Goal: Task Accomplishment & Management: Use online tool/utility

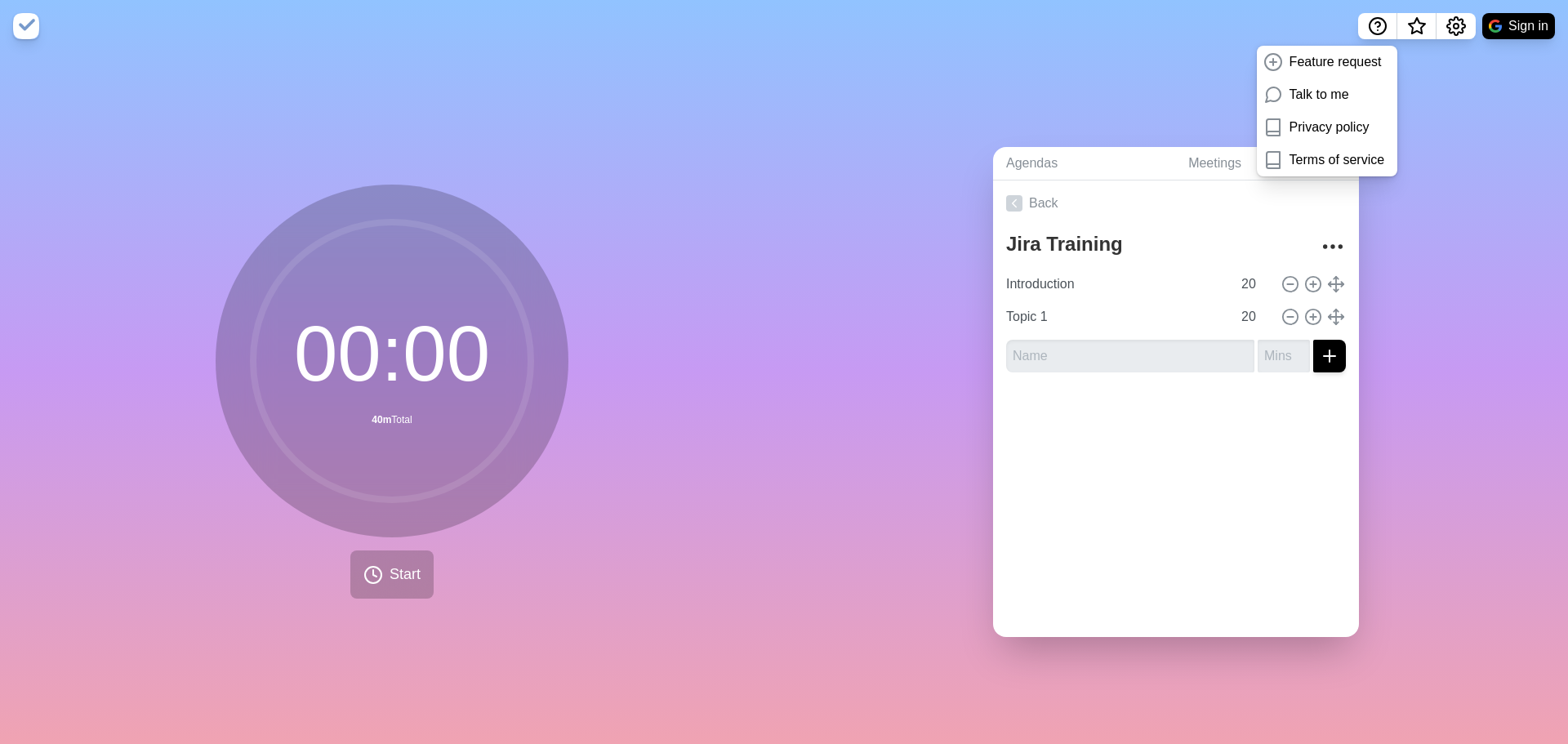
click at [1282, 11] on nav "Feature request Talk to me Privacy policy Terms of service Sign in" at bounding box center [784, 26] width 1568 height 53
click at [1456, 27] on icon "Settings" at bounding box center [1455, 25] width 20 height 20
click at [1455, 23] on icon "Settings" at bounding box center [1455, 25] width 20 height 20
click at [1421, 24] on span "What’s new" at bounding box center [1417, 31] width 26 height 35
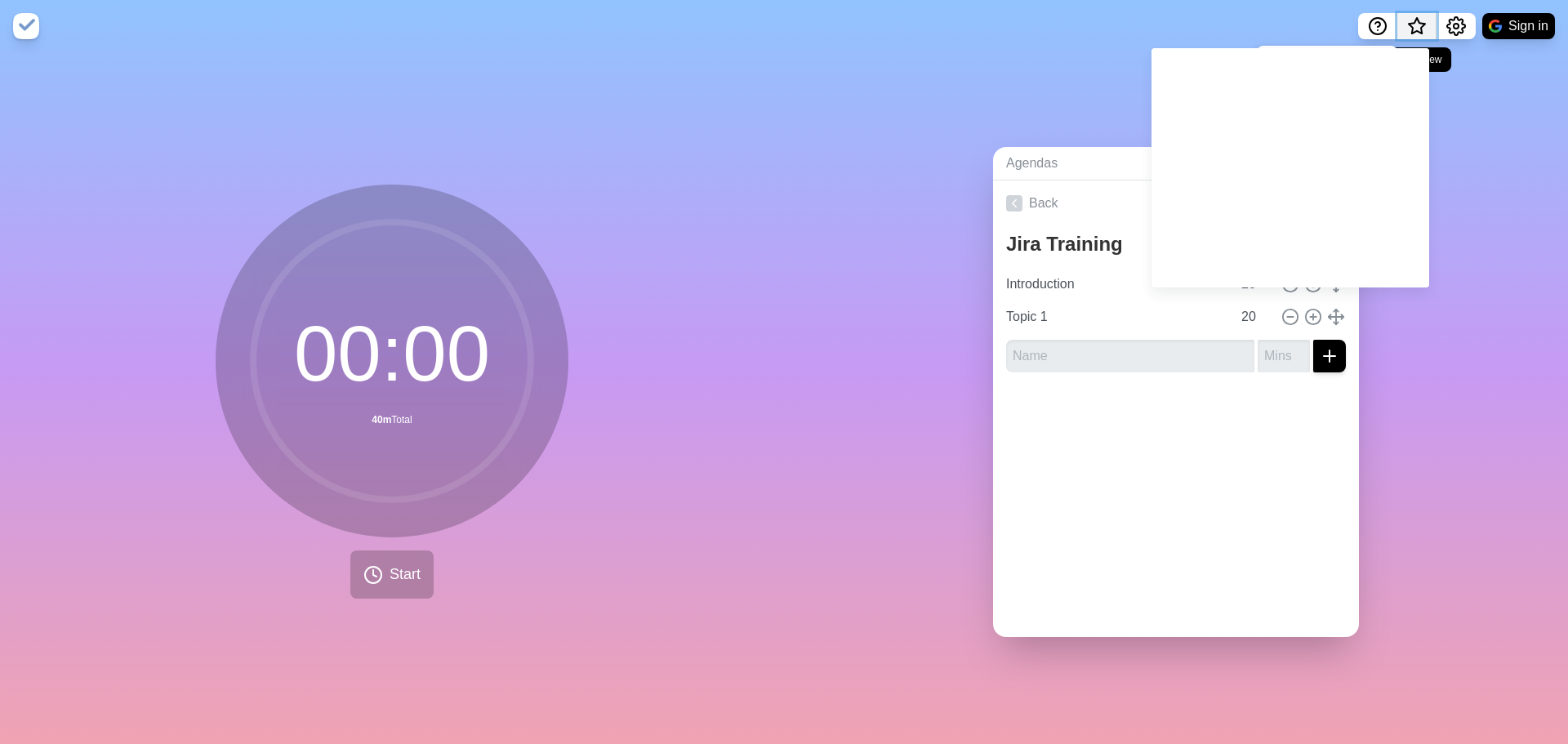
drag, startPoint x: 1421, startPoint y: 24, endPoint x: 1413, endPoint y: 23, distance: 8.1
click at [1421, 23] on span "What’s new" at bounding box center [1417, 31] width 26 height 35
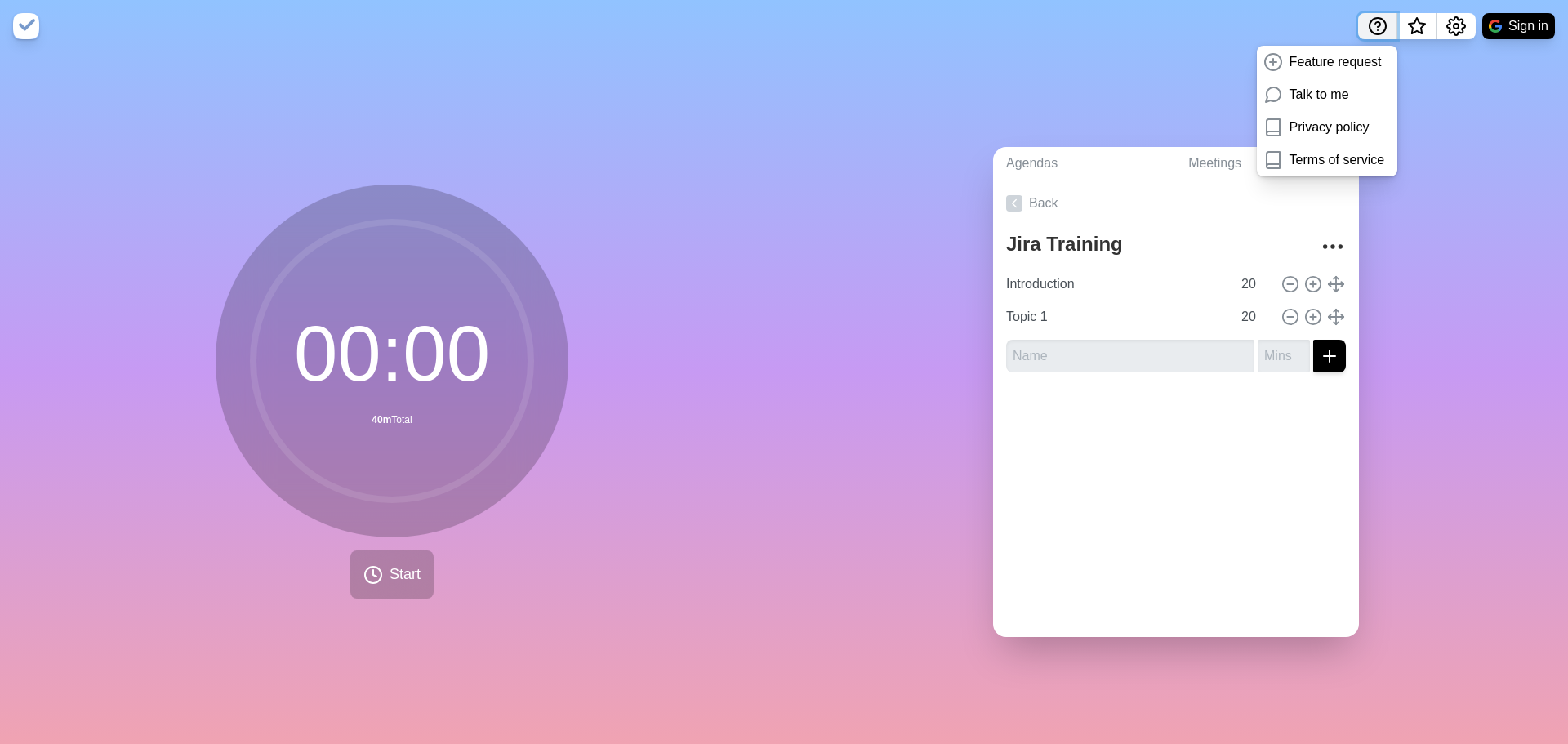
click at [1376, 22] on icon "Help" at bounding box center [1377, 23] width 5 height 5
click at [1103, 82] on div "Agendas Meetings Back Jira Training Introduction 20 Topic 1 20" at bounding box center [1175, 398] width 784 height 691
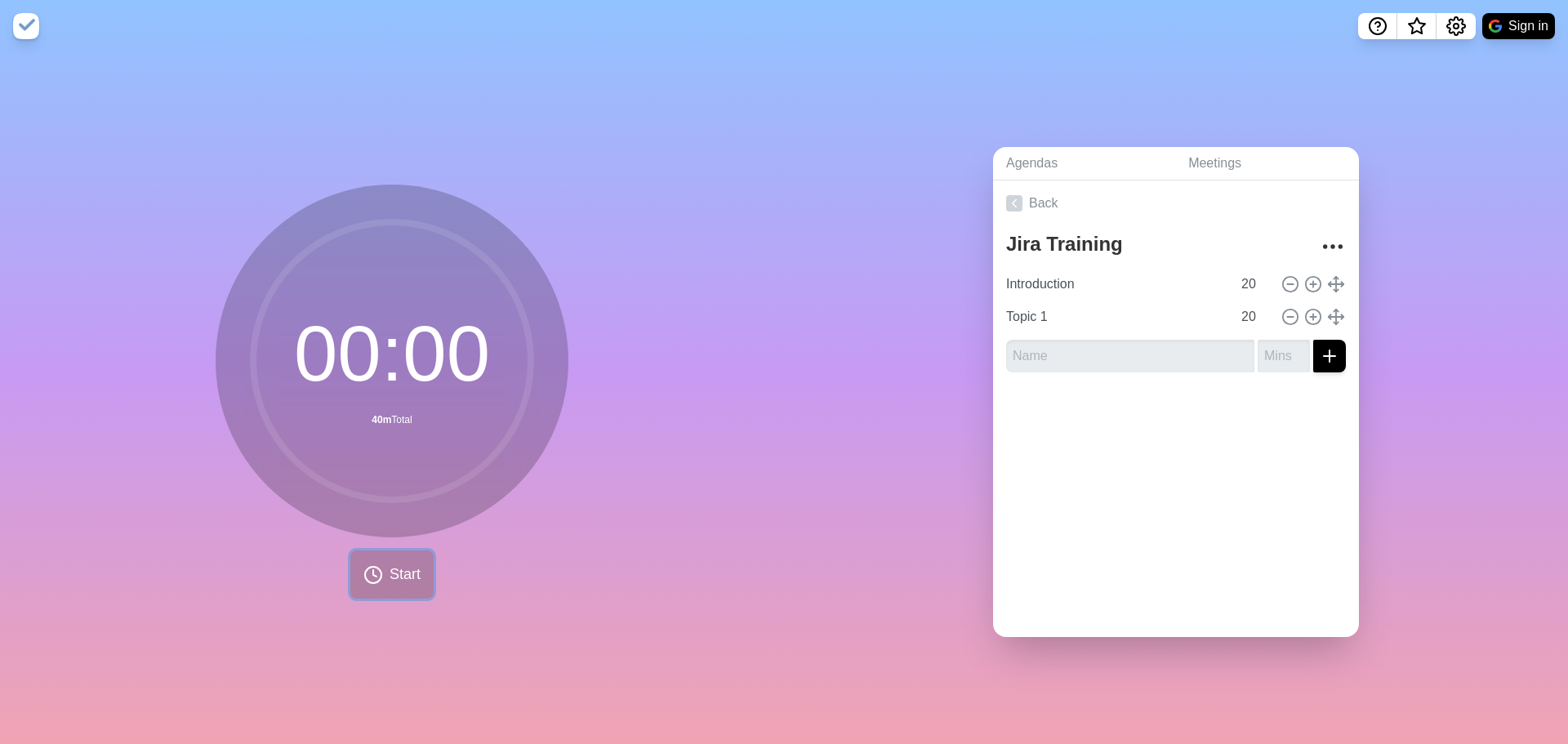
click at [370, 571] on icon at bounding box center [373, 574] width 20 height 20
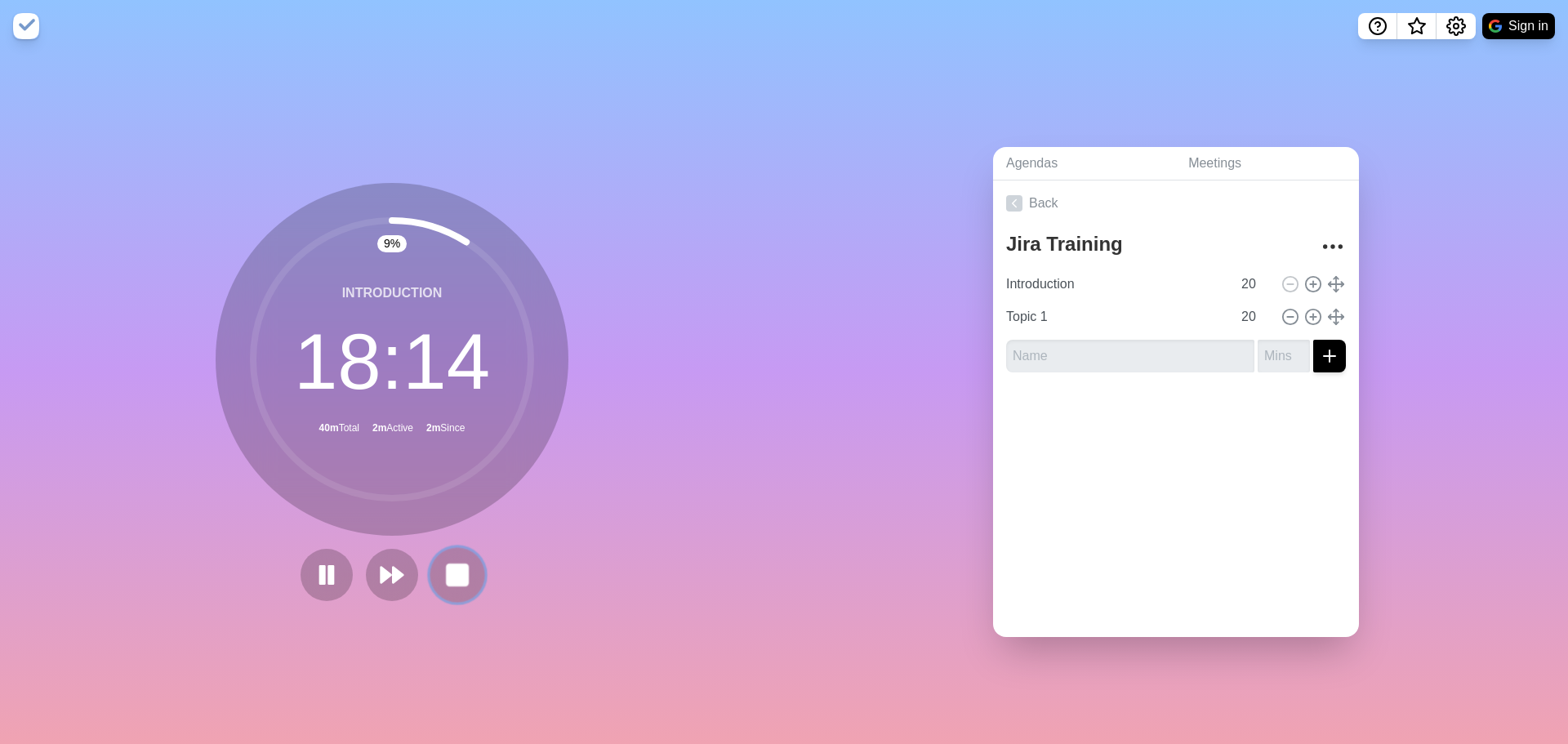
click at [463, 566] on icon at bounding box center [458, 575] width 28 height 28
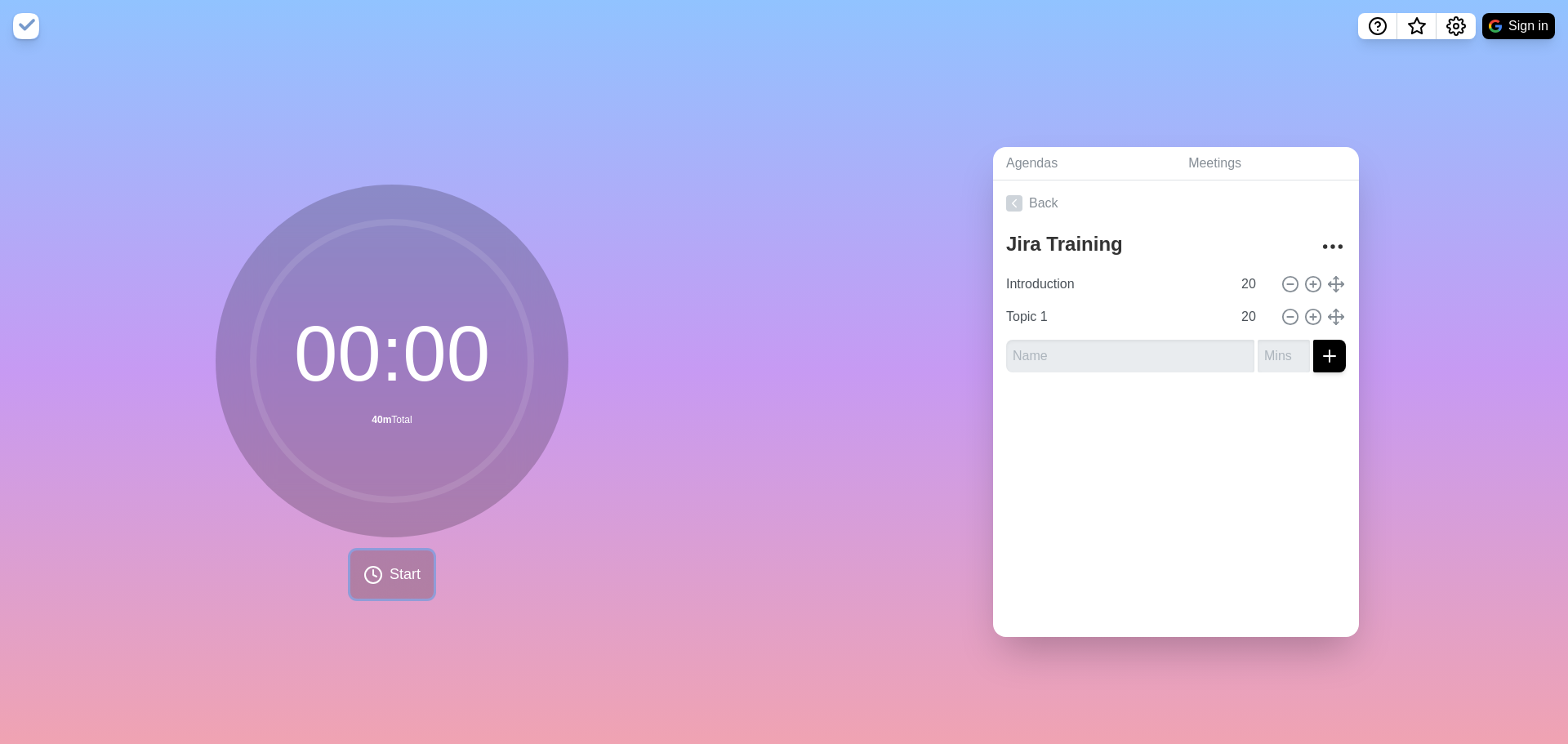
drag, startPoint x: 401, startPoint y: 565, endPoint x: 536, endPoint y: 566, distance: 135.0
click at [401, 565] on span "Start" at bounding box center [405, 574] width 31 height 22
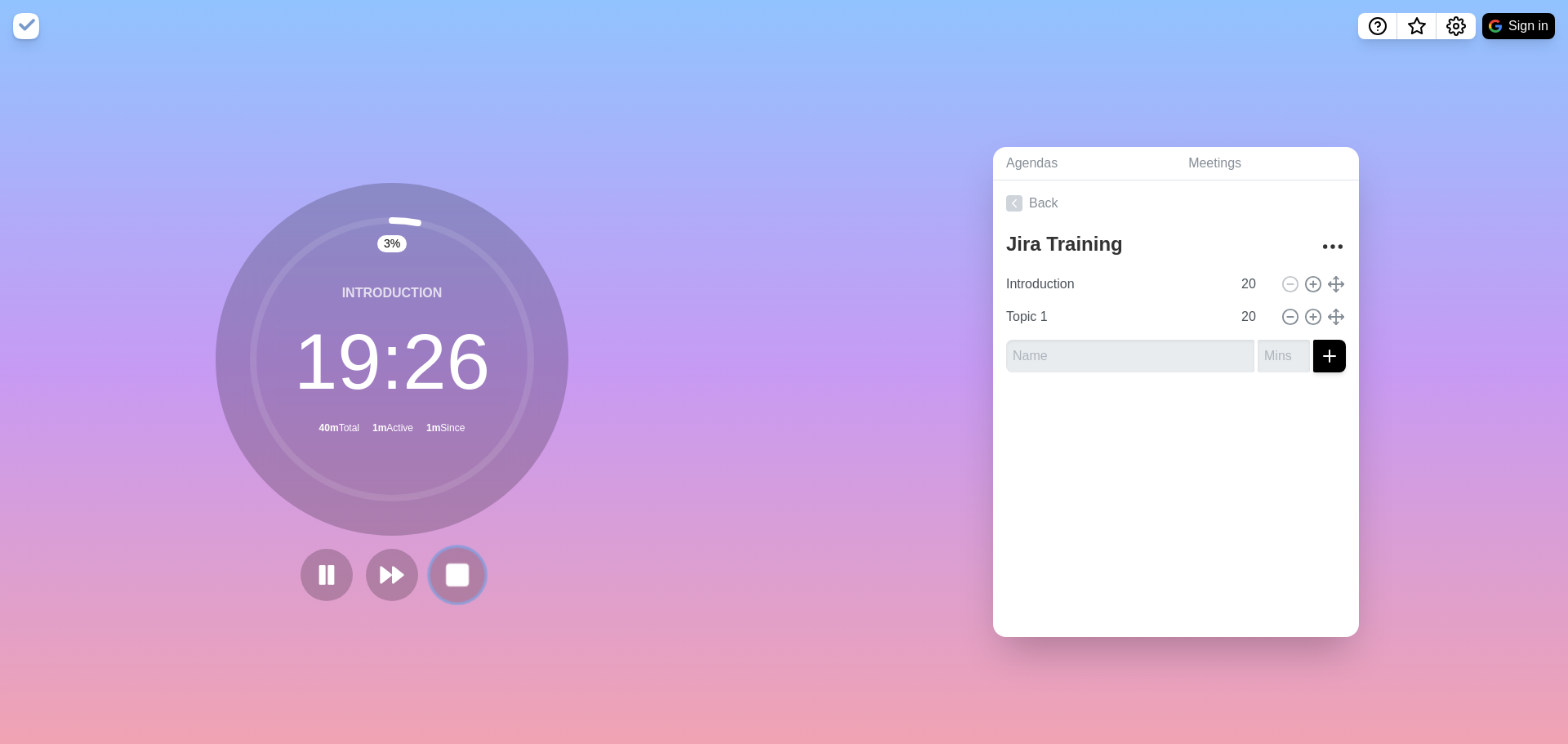
click at [458, 568] on rect at bounding box center [457, 575] width 21 height 21
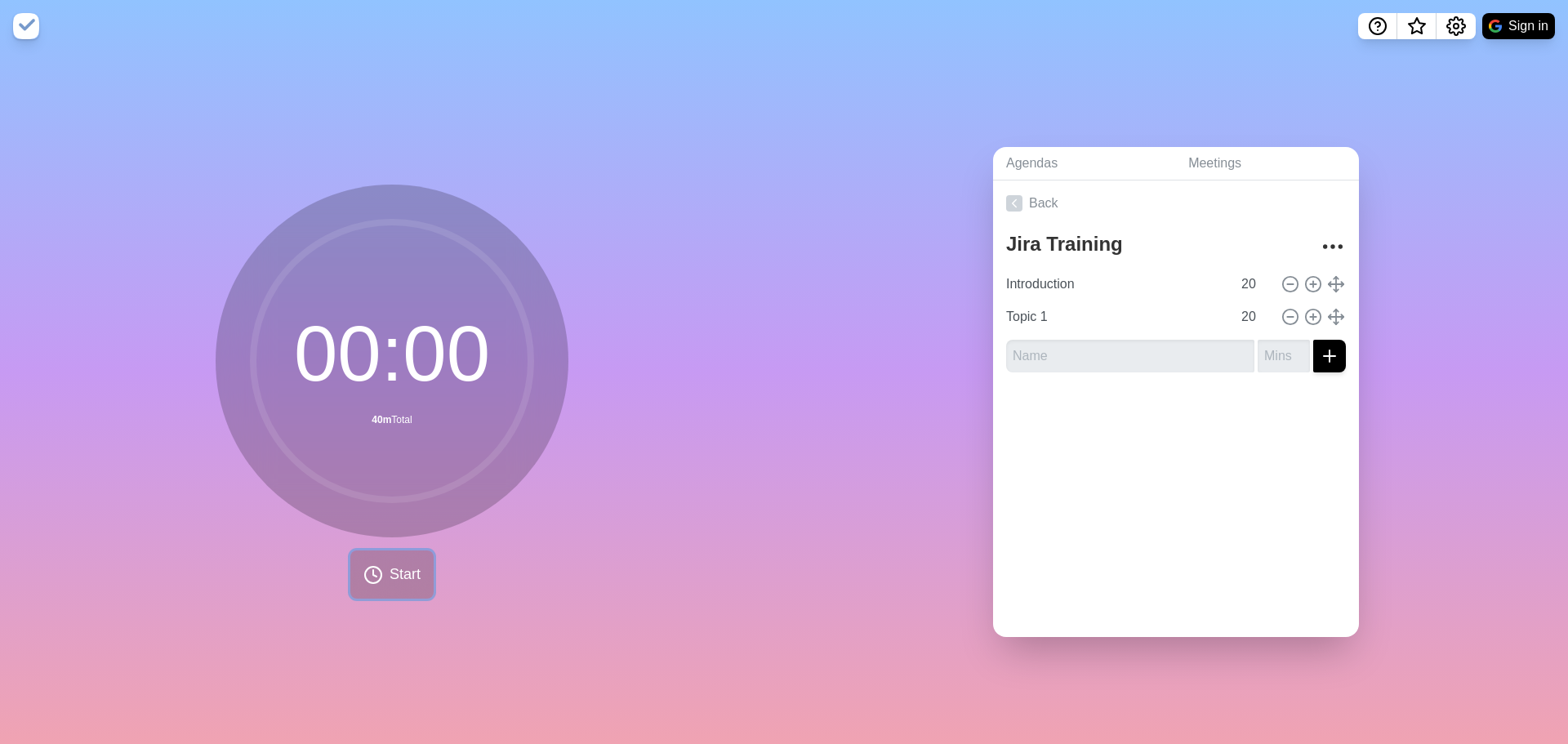
click at [365, 574] on circle at bounding box center [373, 574] width 16 height 16
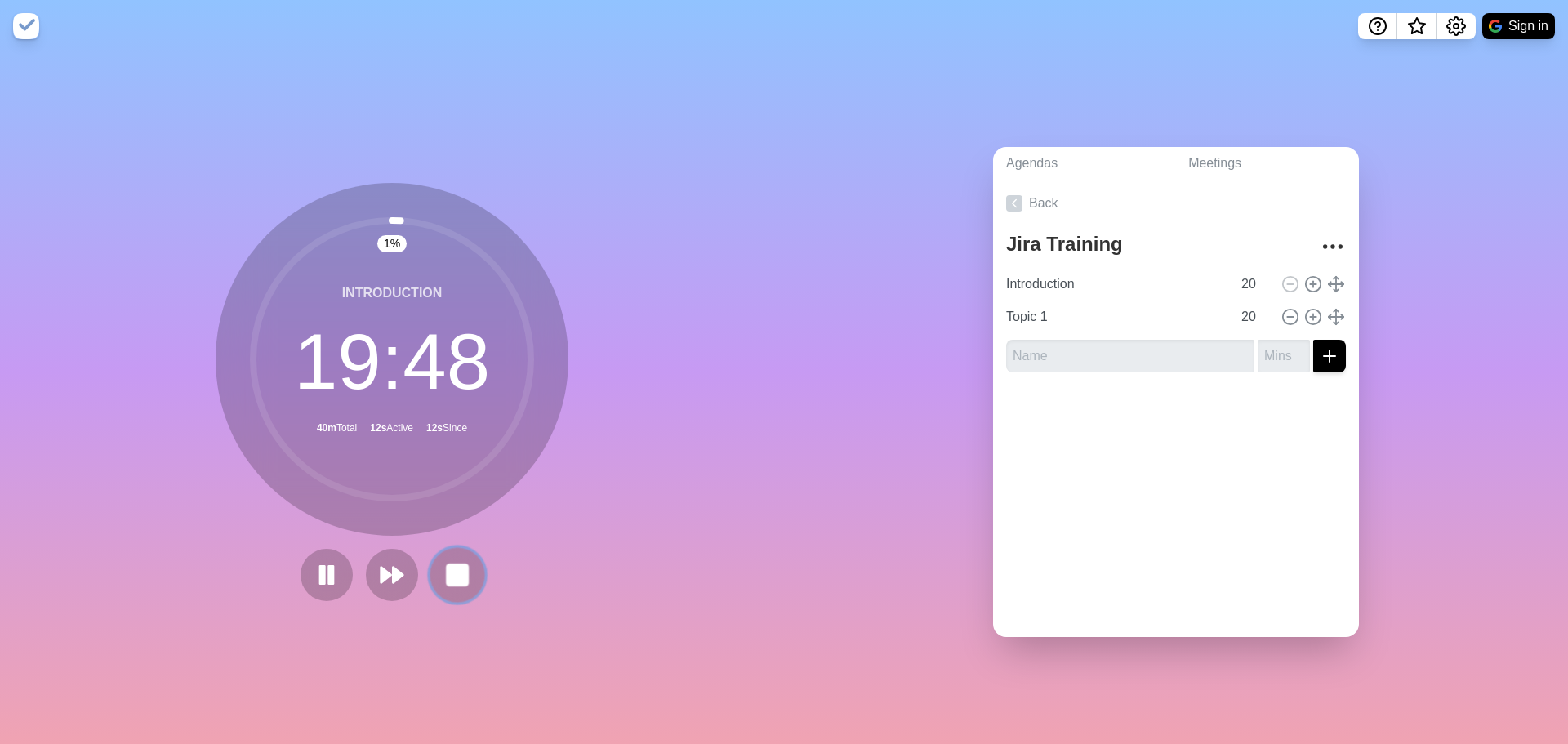
click at [474, 564] on button at bounding box center [457, 574] width 54 height 54
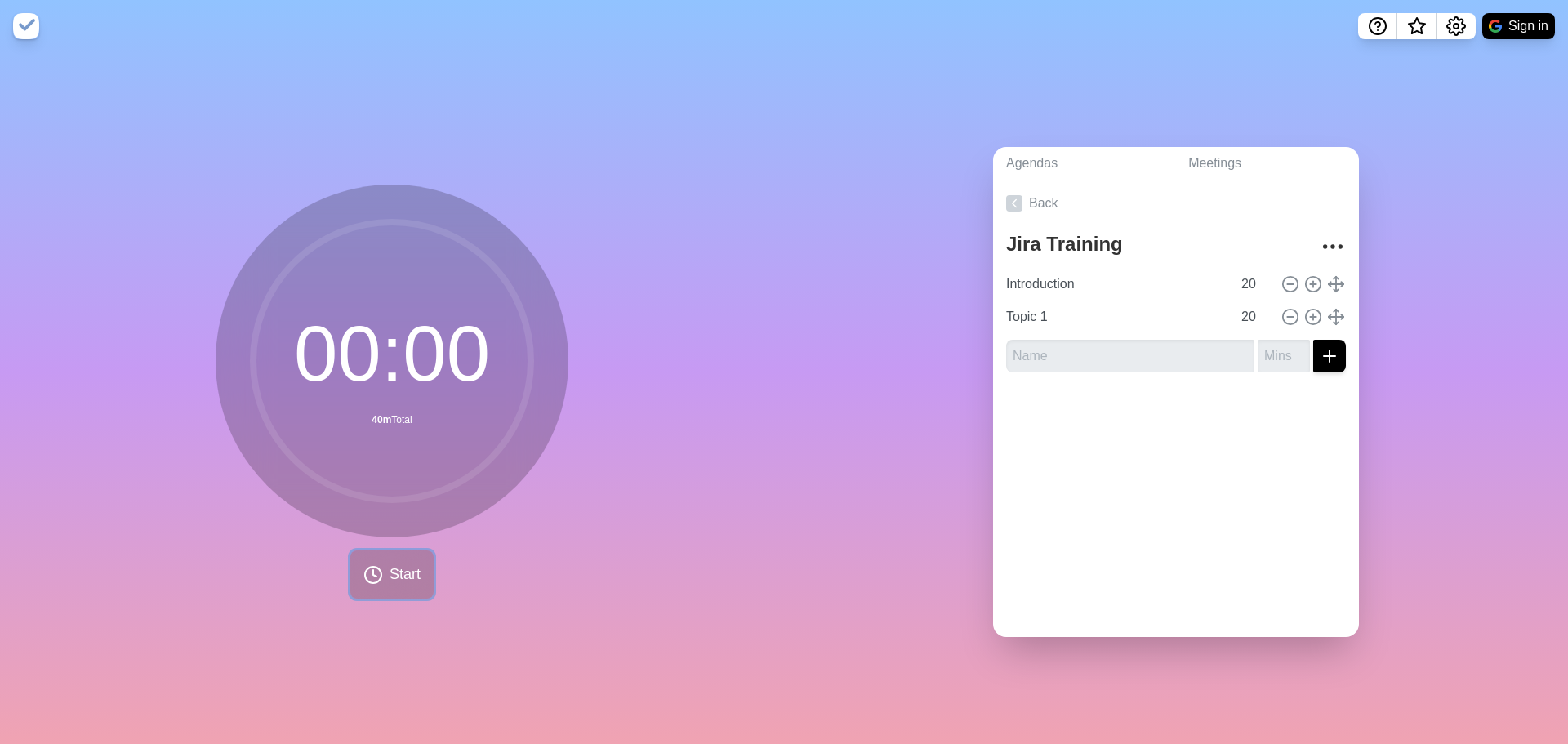
click at [411, 578] on span "Start" at bounding box center [405, 574] width 31 height 22
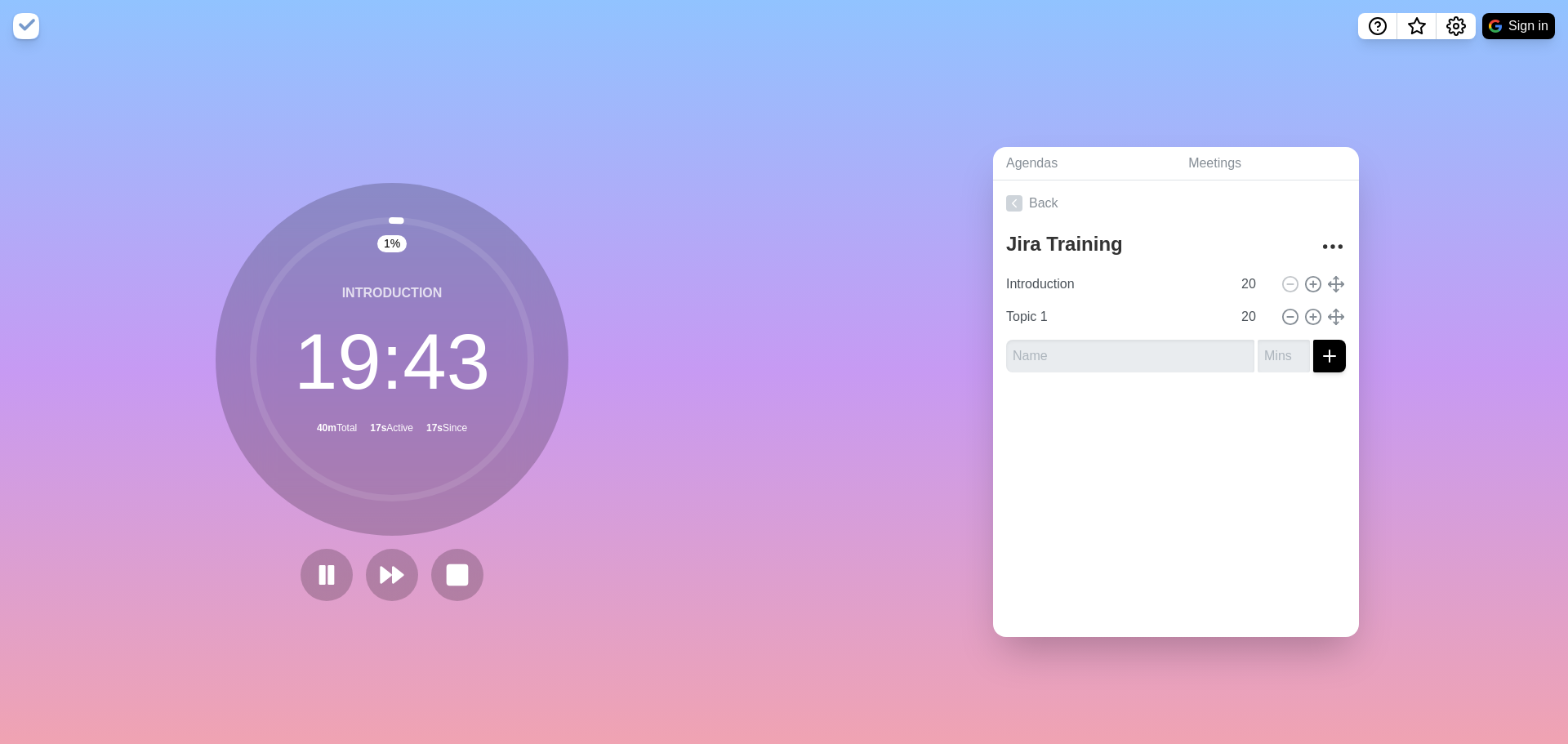
click at [423, 560] on div at bounding box center [392, 575] width 196 height 53
click at [449, 574] on rect at bounding box center [457, 574] width 20 height 20
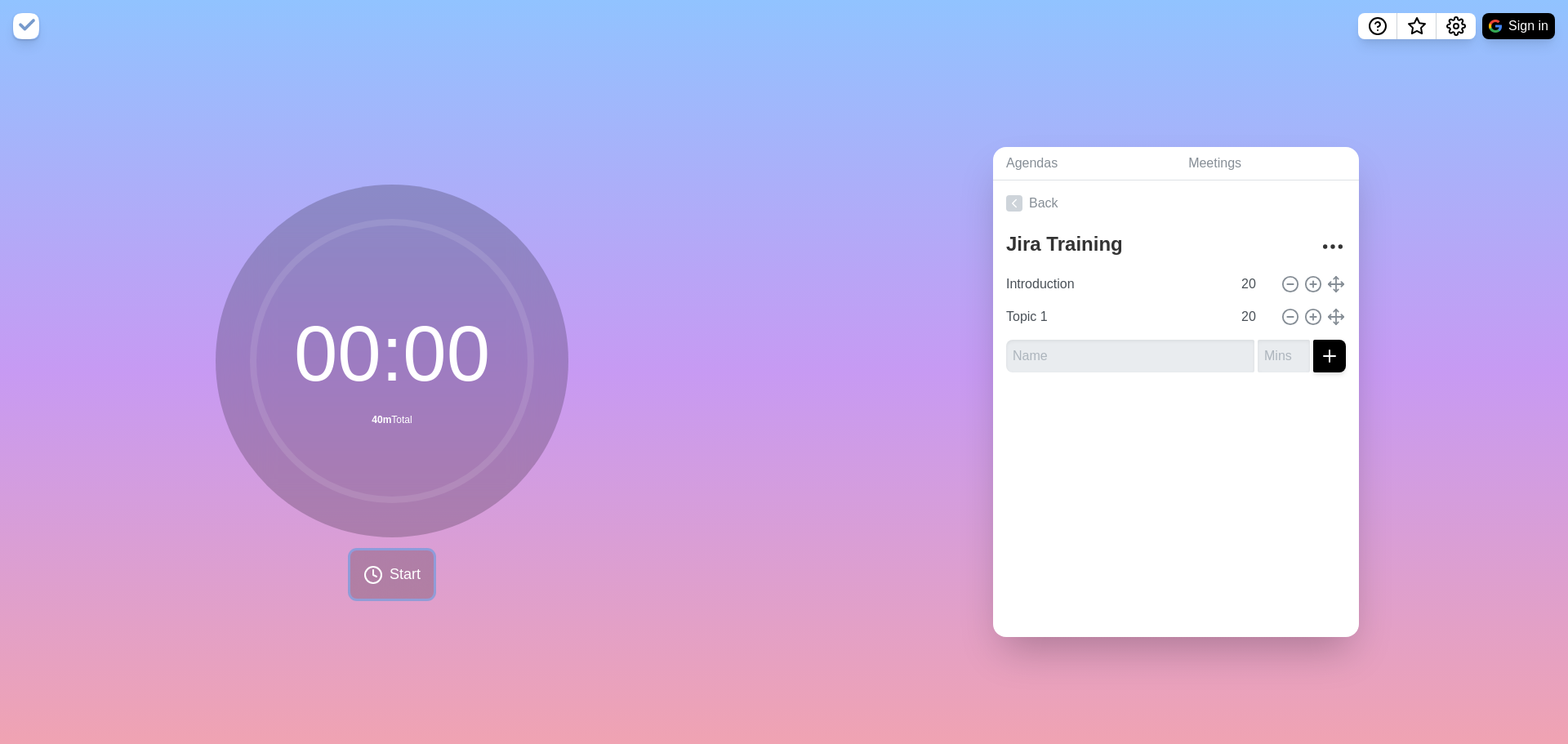
click at [364, 570] on icon at bounding box center [373, 574] width 20 height 20
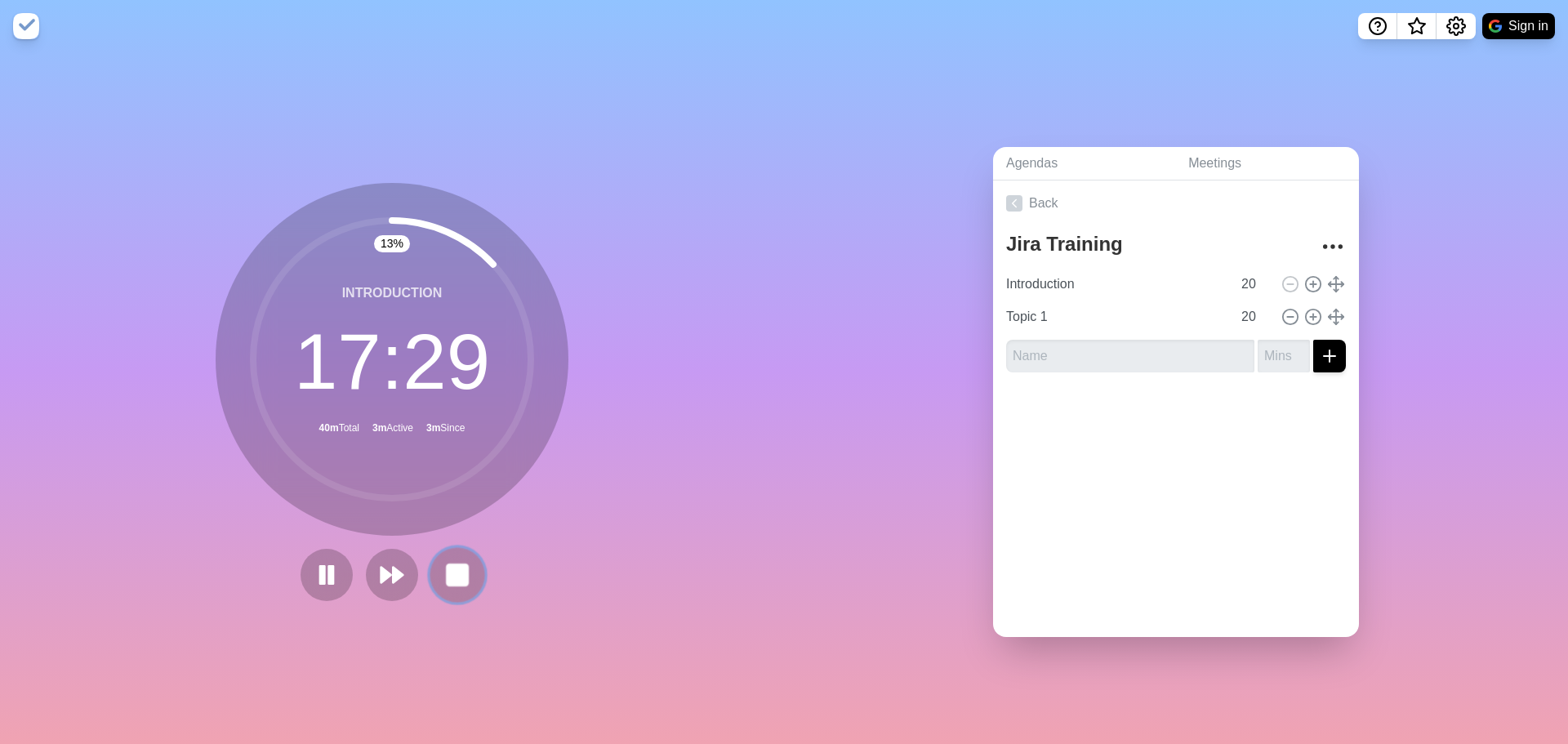
click at [446, 565] on rect at bounding box center [457, 575] width 21 height 21
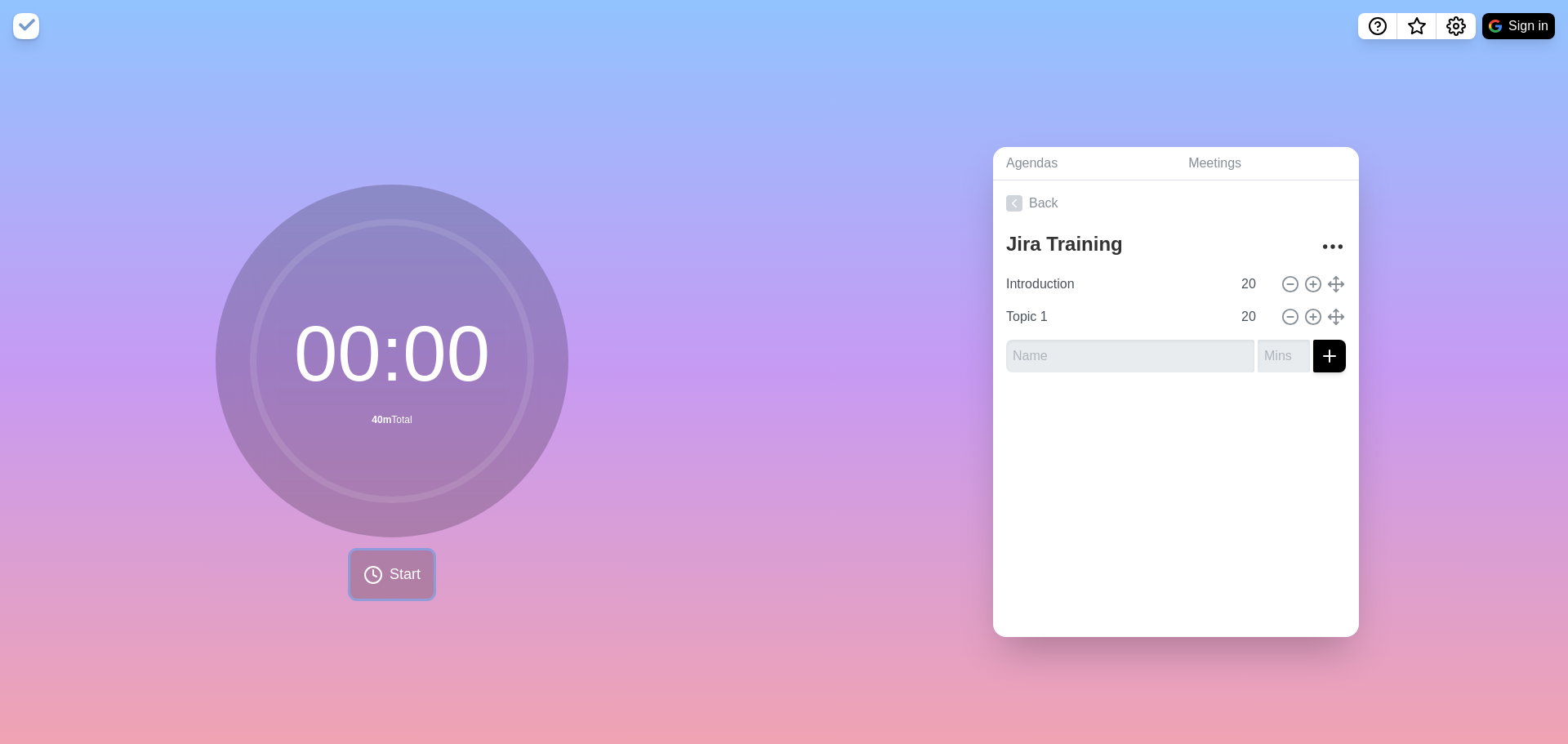
click at [366, 573] on icon at bounding box center [373, 574] width 20 height 20
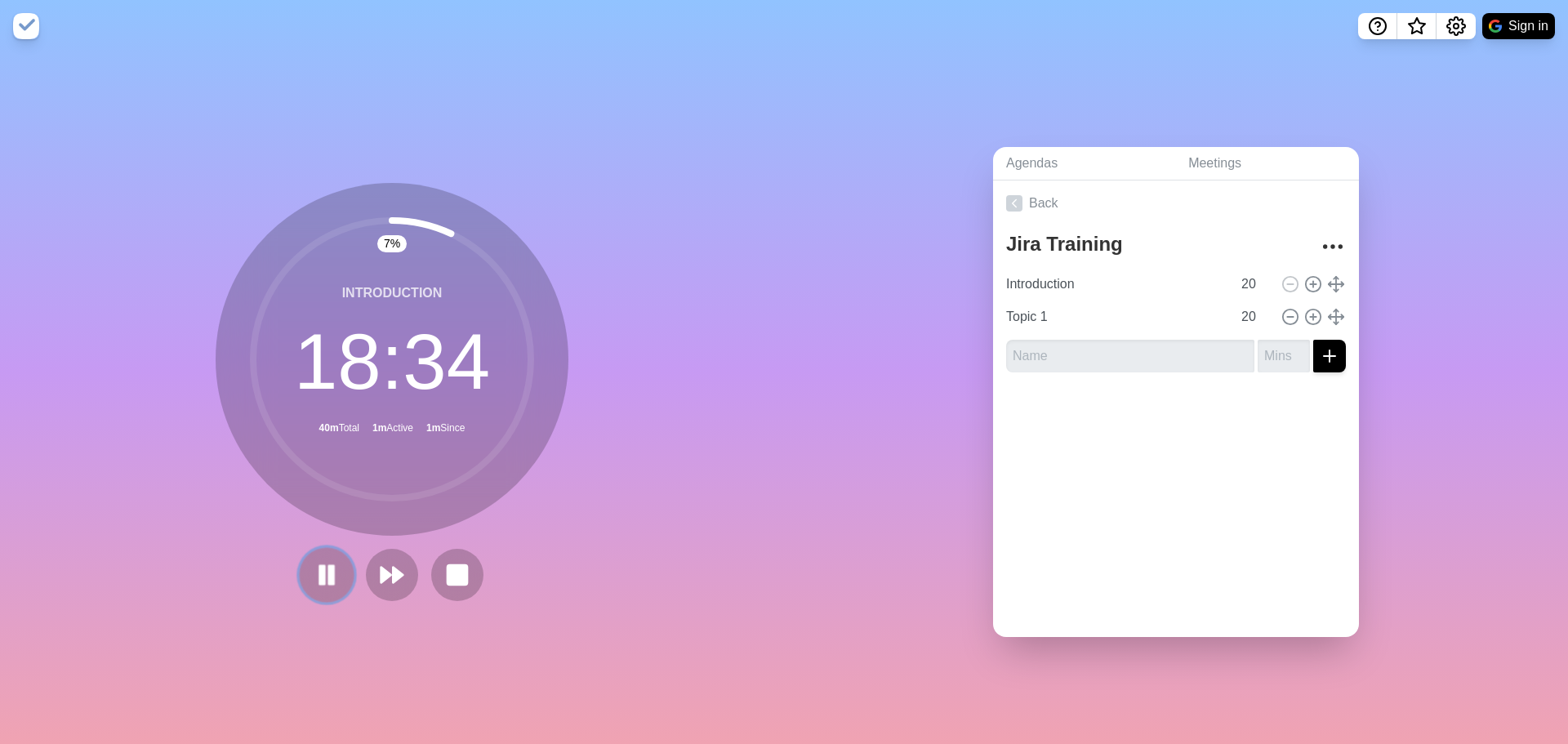
click at [306, 566] on button at bounding box center [326, 574] width 54 height 54
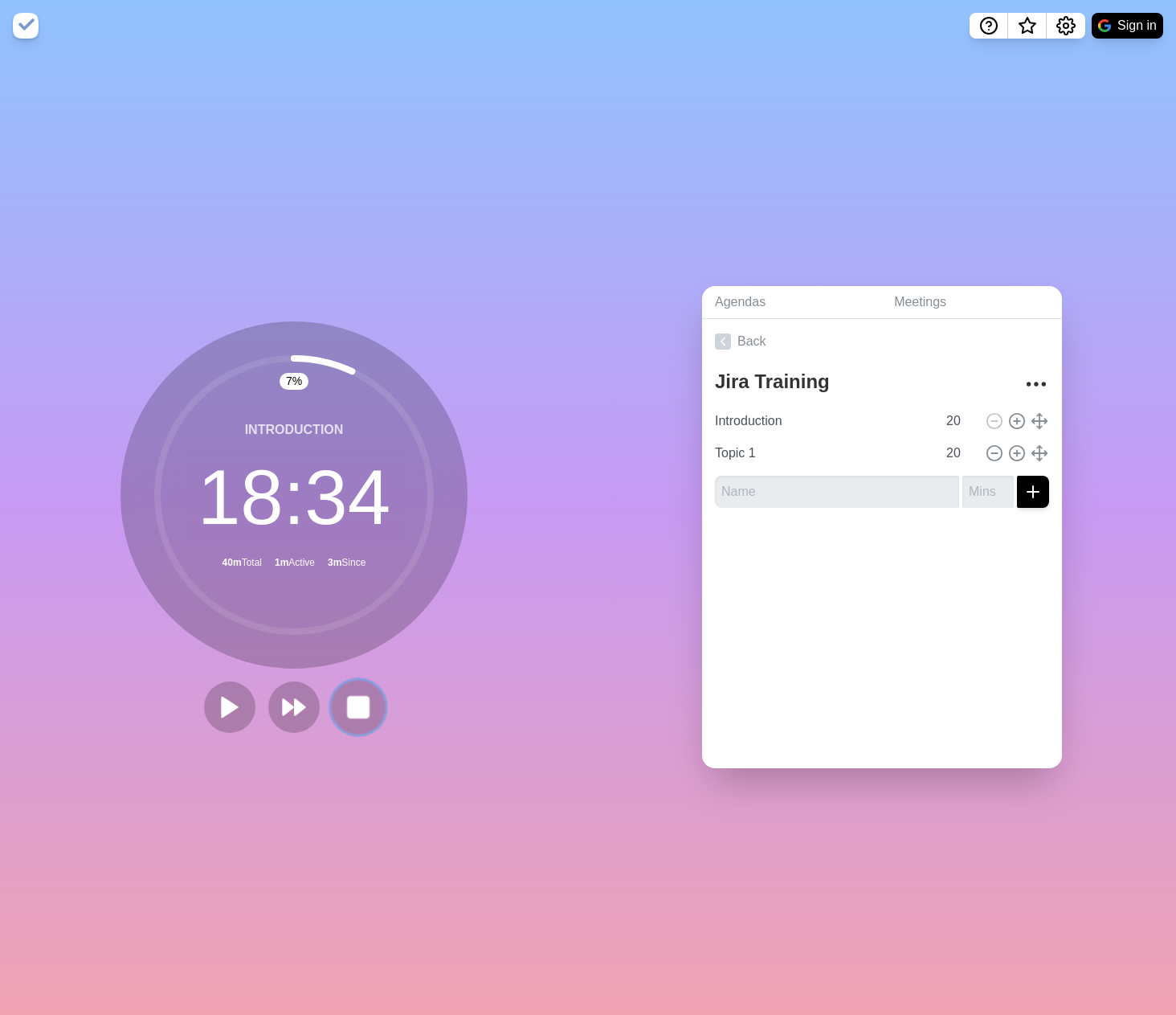
click at [356, 697] on rect at bounding box center [358, 707] width 20 height 20
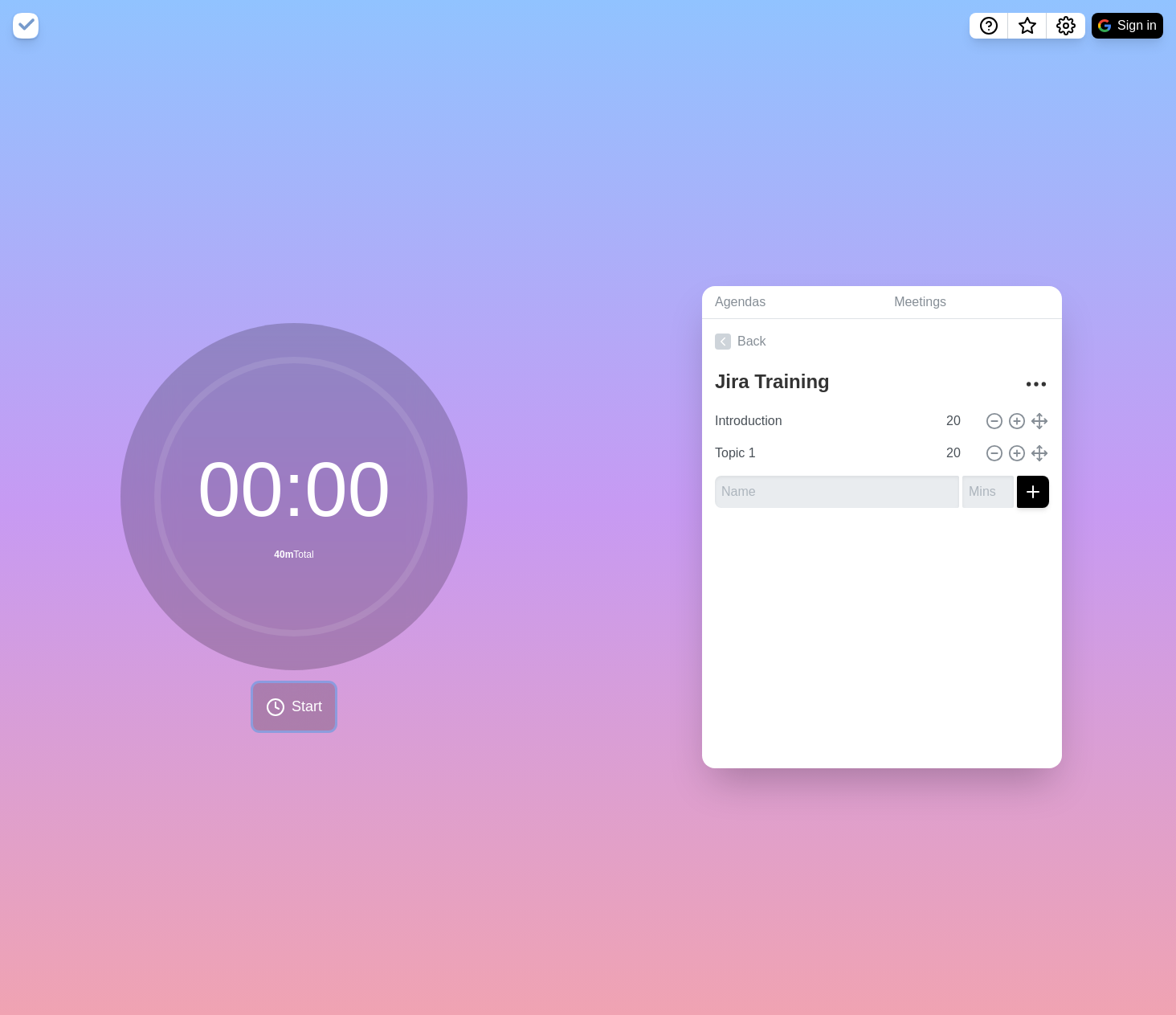
click at [277, 697] on icon at bounding box center [276, 706] width 19 height 19
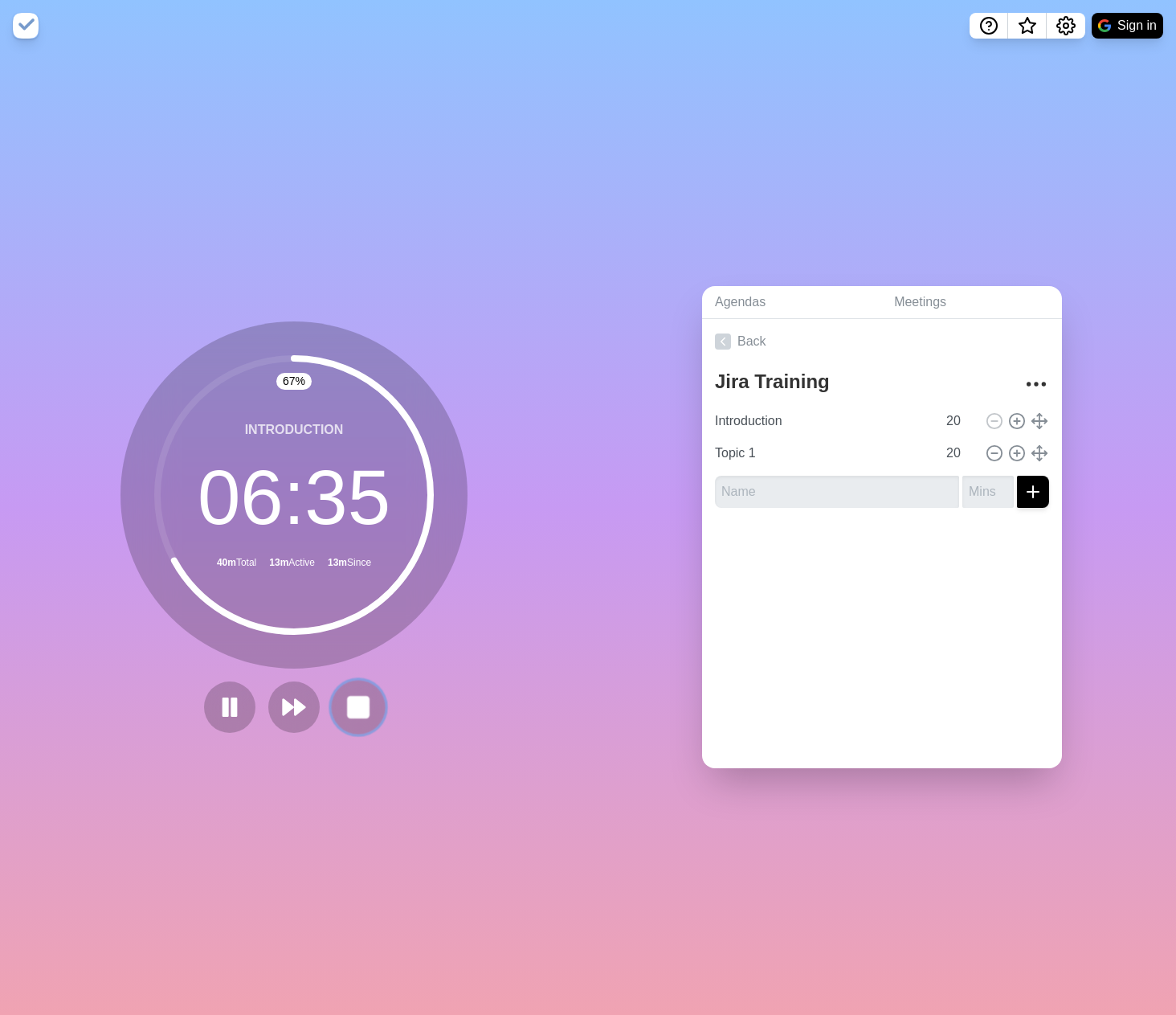
click at [352, 699] on rect at bounding box center [358, 707] width 20 height 20
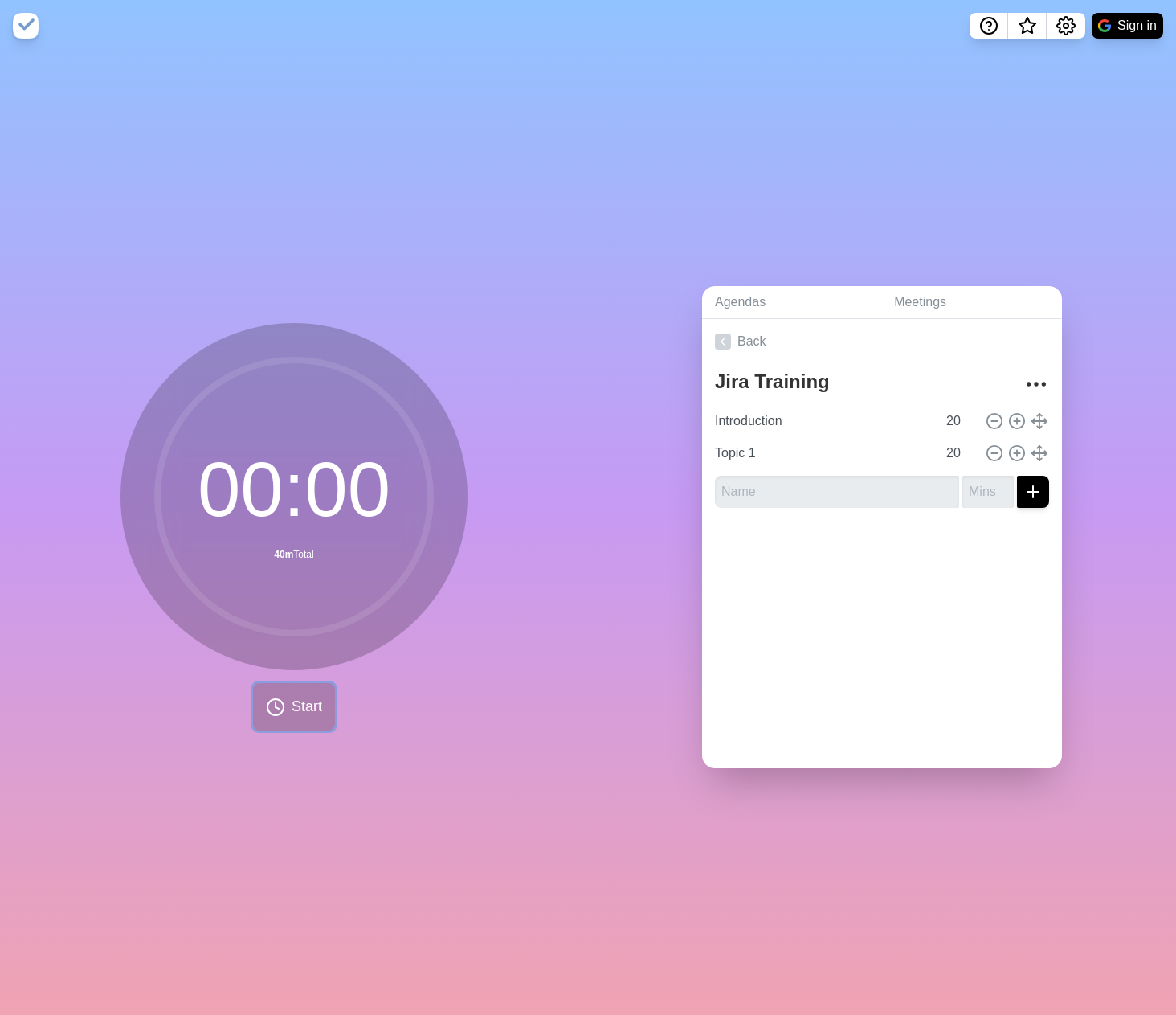
click at [292, 696] on span "Start" at bounding box center [307, 706] width 31 height 21
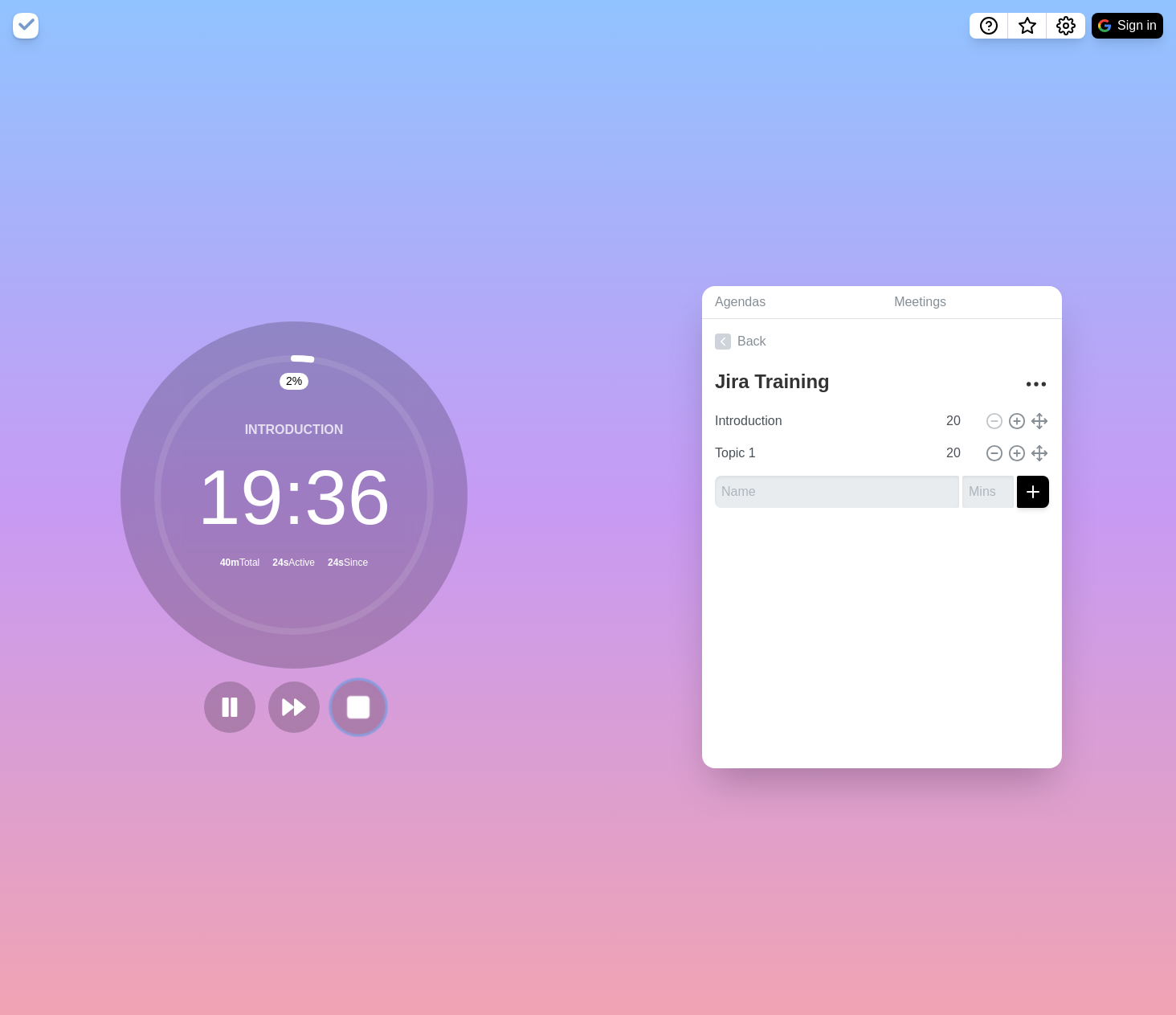
click at [360, 702] on rect at bounding box center [358, 707] width 20 height 20
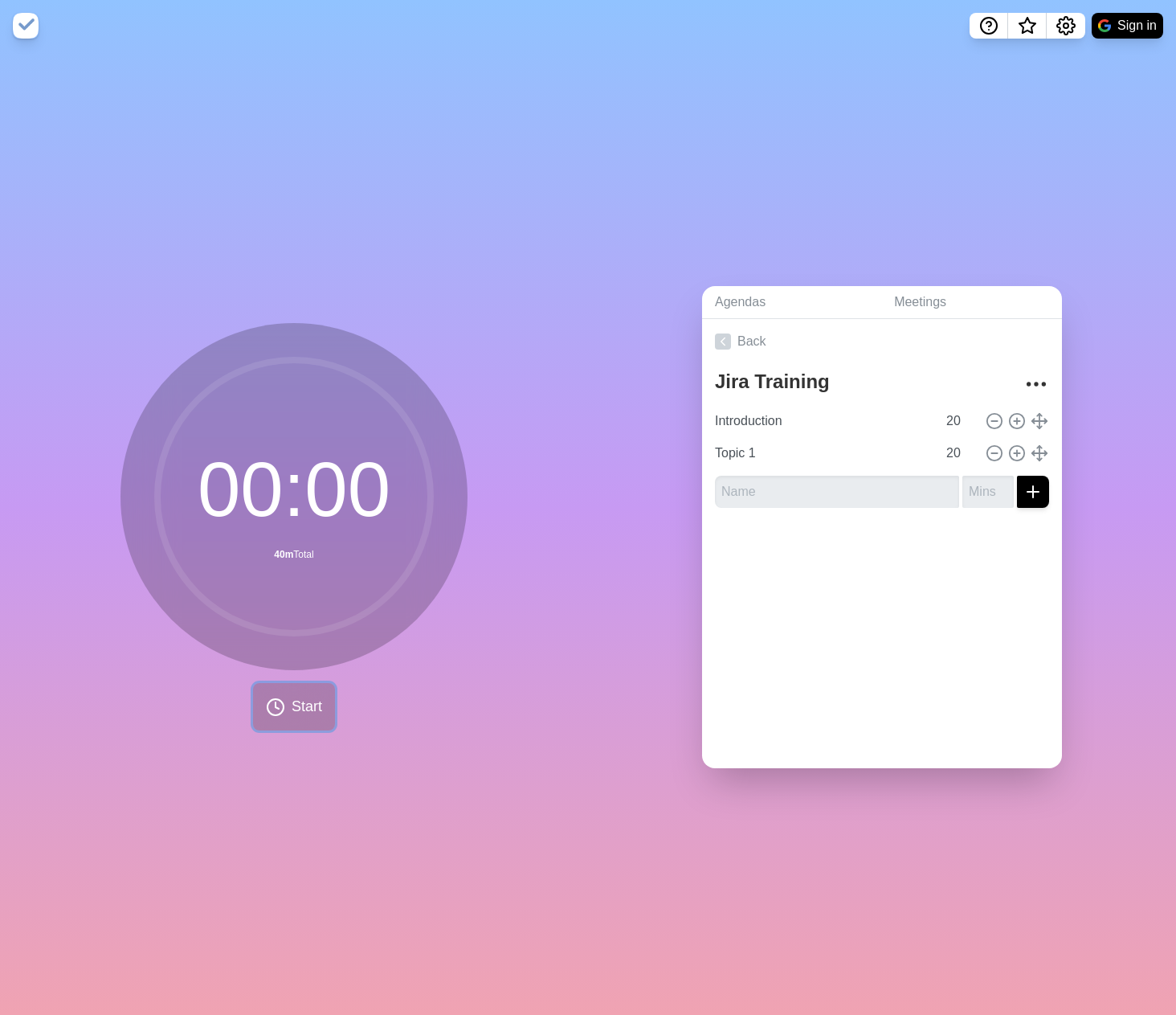
click at [292, 703] on span "Start" at bounding box center [307, 706] width 31 height 21
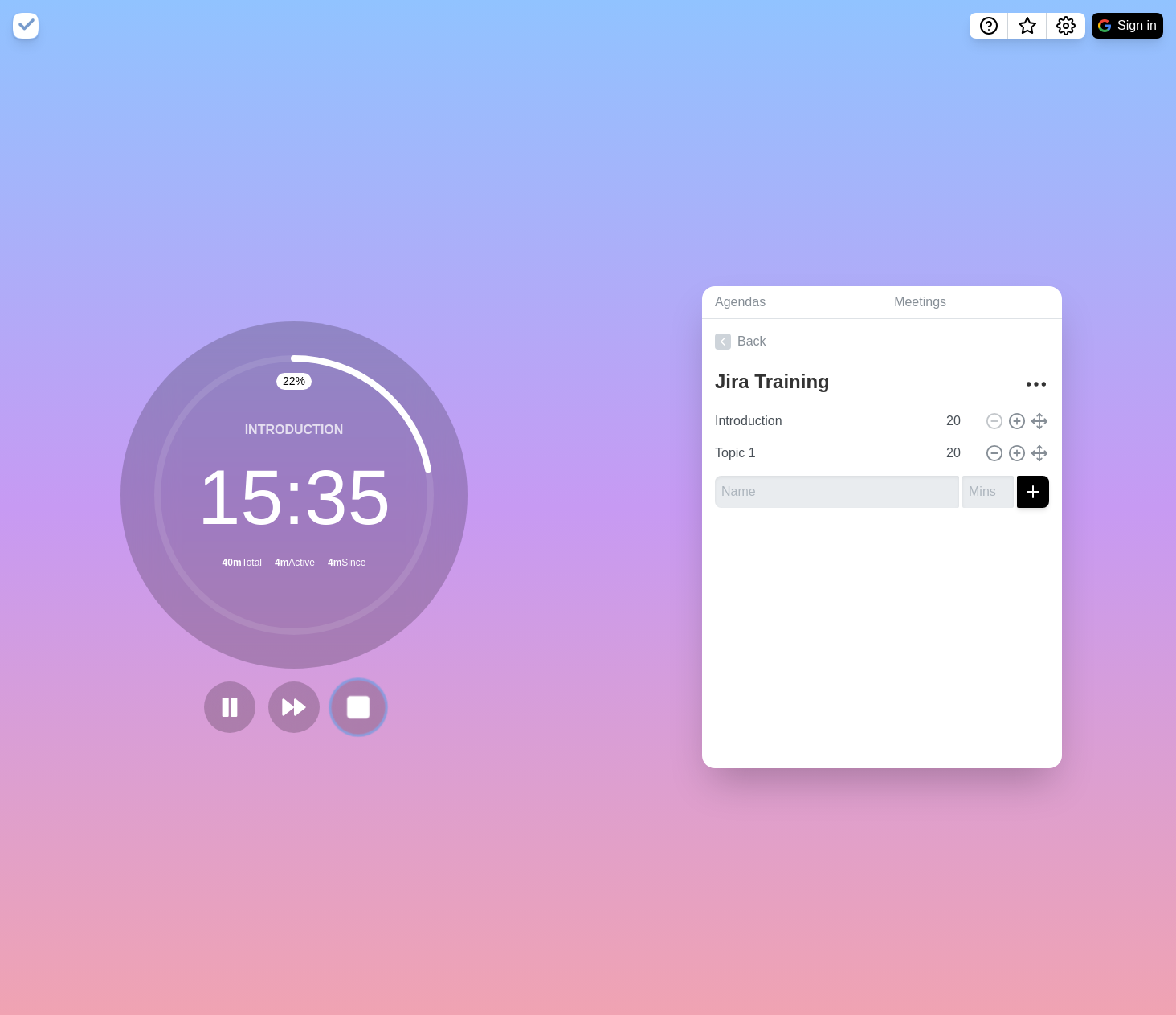
click at [349, 702] on rect at bounding box center [358, 707] width 20 height 20
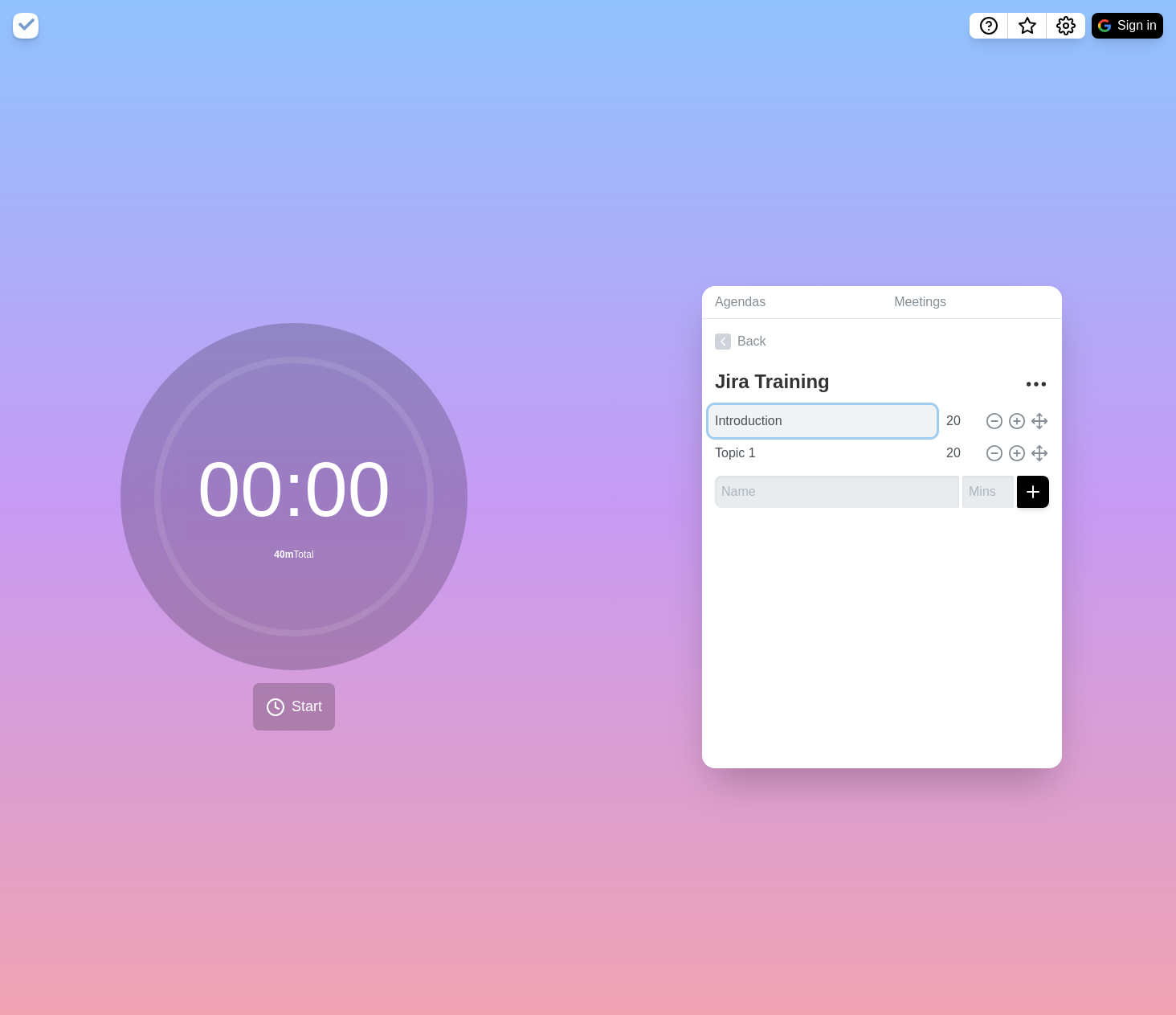
click at [773, 427] on input "Introduction" at bounding box center [823, 421] width 228 height 32
click at [762, 418] on input "Introduction" at bounding box center [823, 421] width 228 height 32
type input "g"
type input "Greetings and Housekeeping"
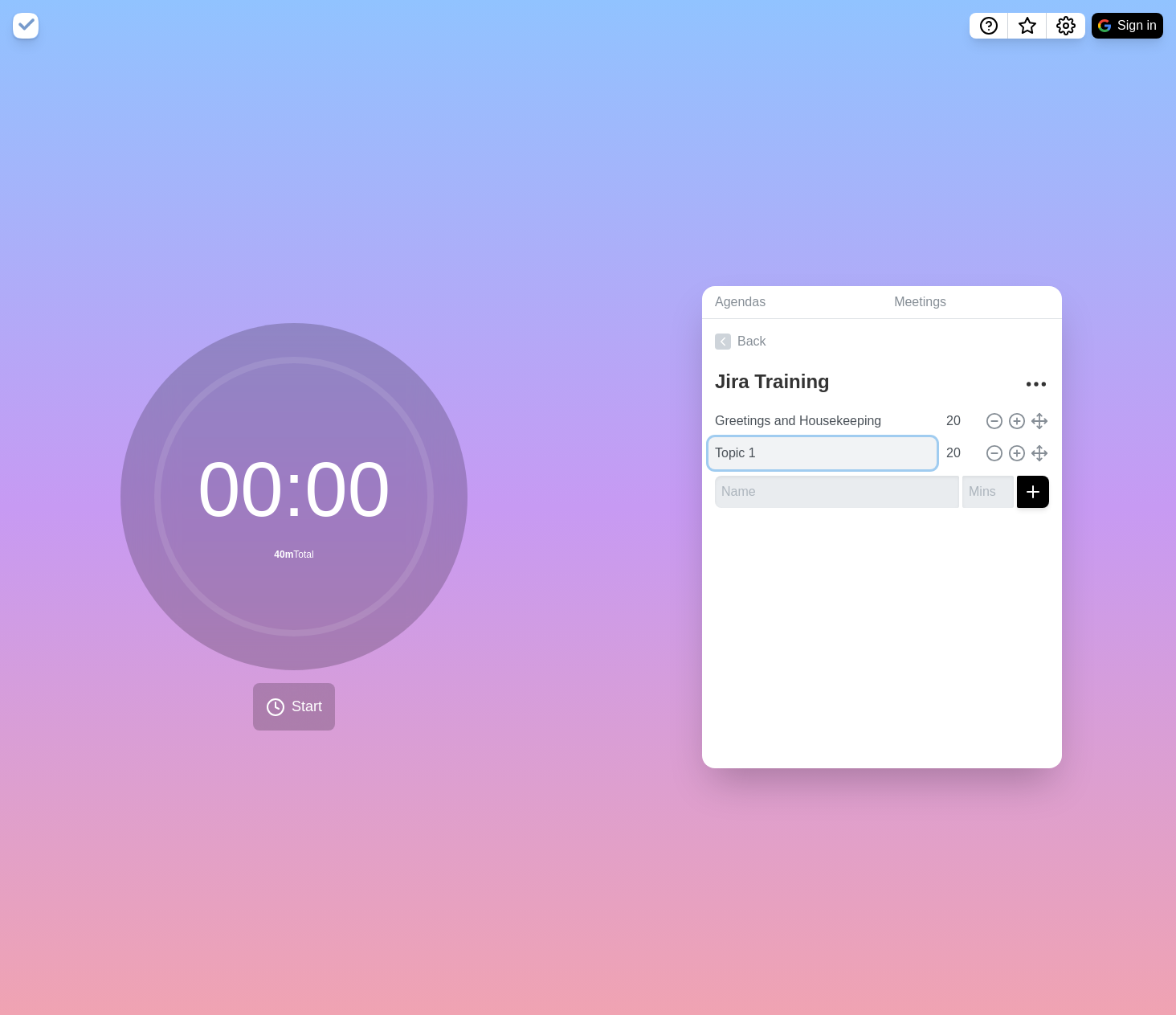
click at [738, 451] on input "Topic 1" at bounding box center [823, 453] width 228 height 32
type input "Objectives and curriculum overview"
click at [739, 483] on input "text" at bounding box center [838, 492] width 244 height 32
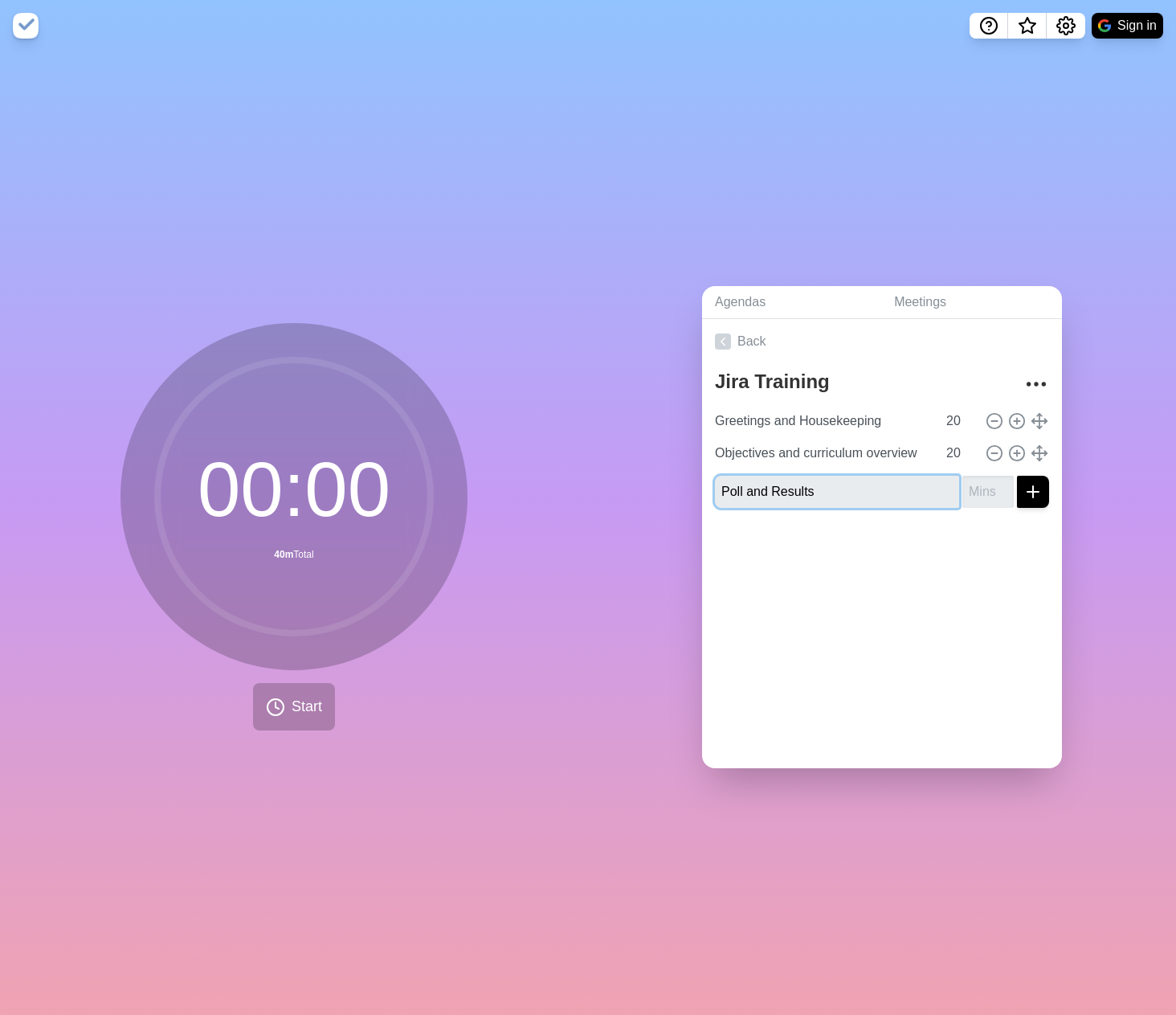
type input "Poll and Results"
click at [1017, 476] on button "submit" at bounding box center [1033, 492] width 32 height 32
click at [962, 483] on input "number" at bounding box center [988, 492] width 52 height 32
type input "8"
type input "7"
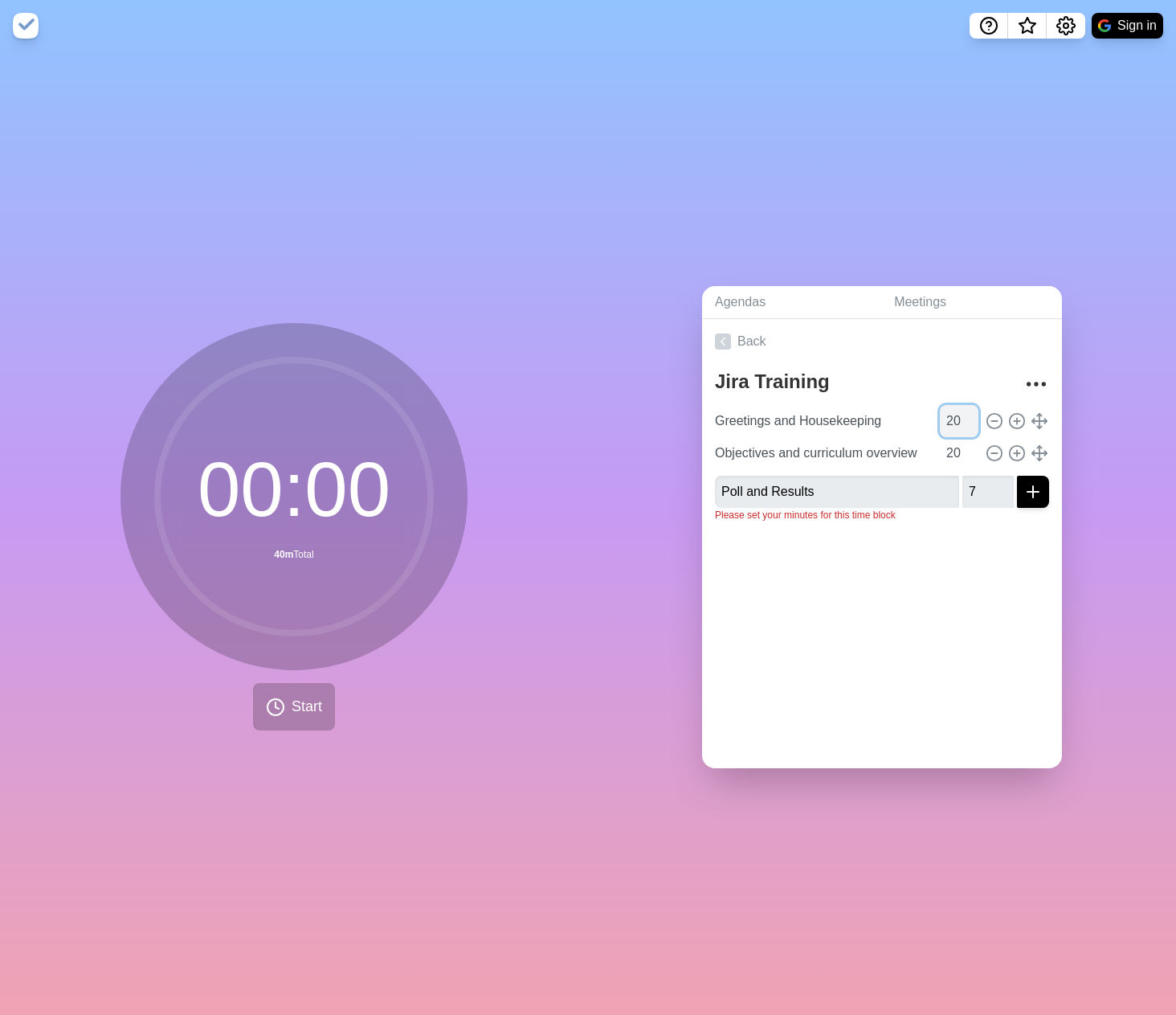
click at [943, 415] on input "20" at bounding box center [960, 421] width 39 height 32
click at [940, 414] on input "20" at bounding box center [960, 421] width 39 height 32
type input "5"
click at [940, 442] on input "20" at bounding box center [960, 453] width 39 height 32
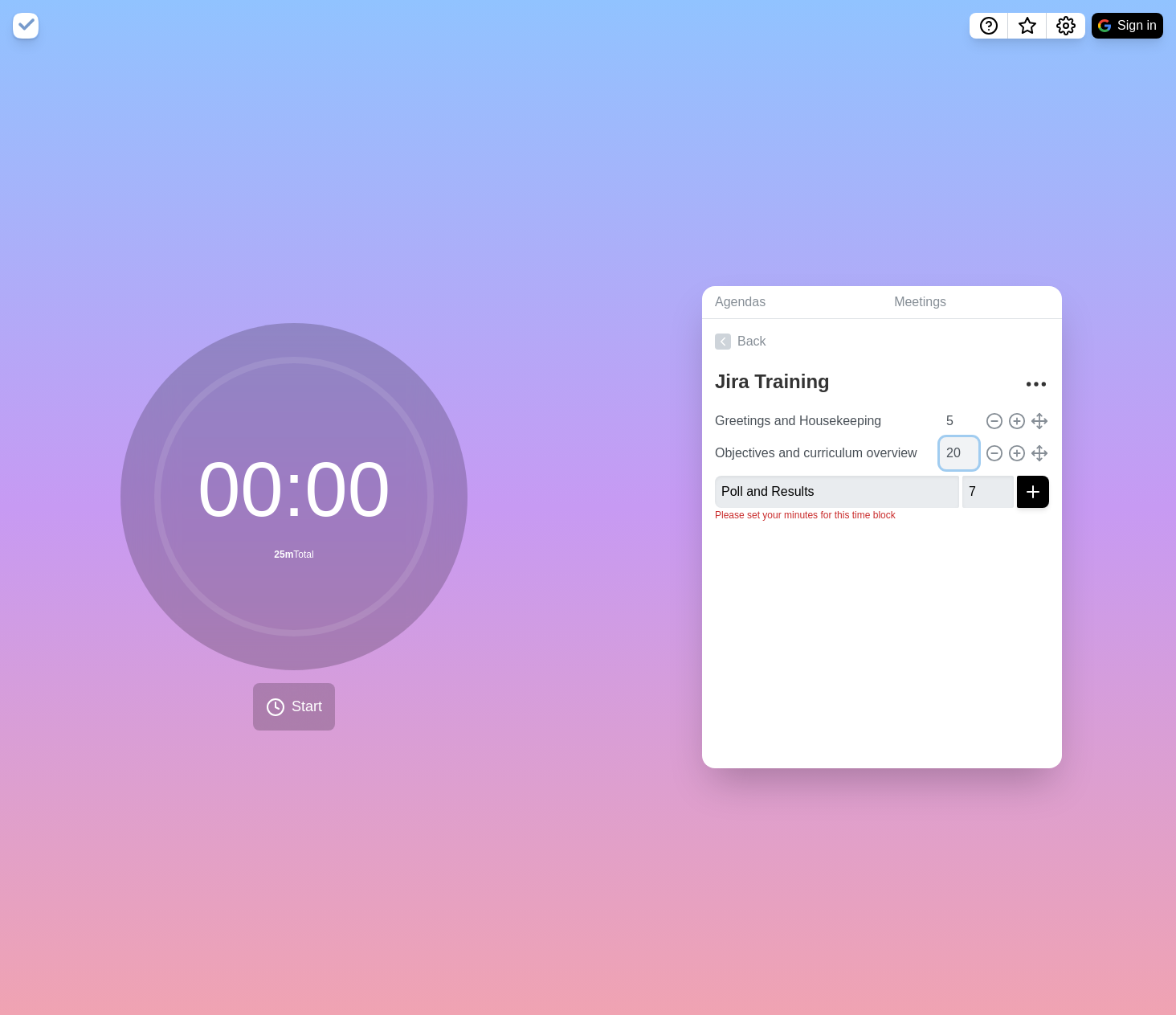
click at [940, 442] on input "20" at bounding box center [960, 453] width 39 height 32
type input "5"
click at [888, 536] on div at bounding box center [882, 568] width 360 height 65
click at [857, 477] on input "Poll and Results" at bounding box center [838, 492] width 244 height 32
click at [1017, 476] on button "submit" at bounding box center [1033, 492] width 32 height 32
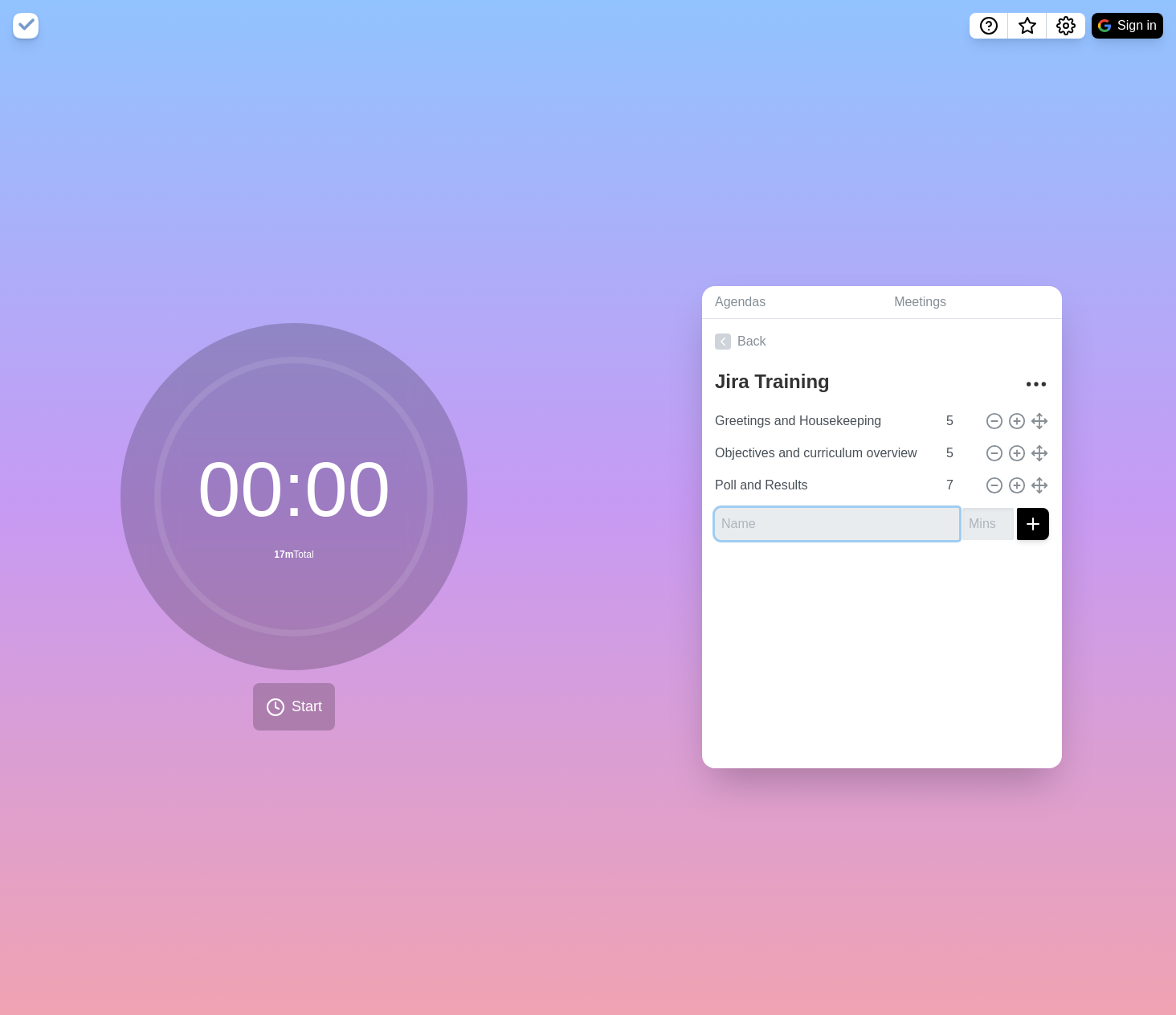
click at [822, 511] on input "text" at bounding box center [838, 523] width 244 height 32
click at [890, 641] on div "Back Jira Training Greetings and Housekeeping 5 Objectives and curriculum overv…" at bounding box center [882, 544] width 360 height 449
click at [846, 515] on input "Transition to Next Segrment" at bounding box center [838, 523] width 244 height 32
type input "Transition to Next Segment"
click at [848, 610] on div "Back Jira Training Greetings and Housekeeping 5 Objectives and curriculum overv…" at bounding box center [882, 544] width 360 height 449
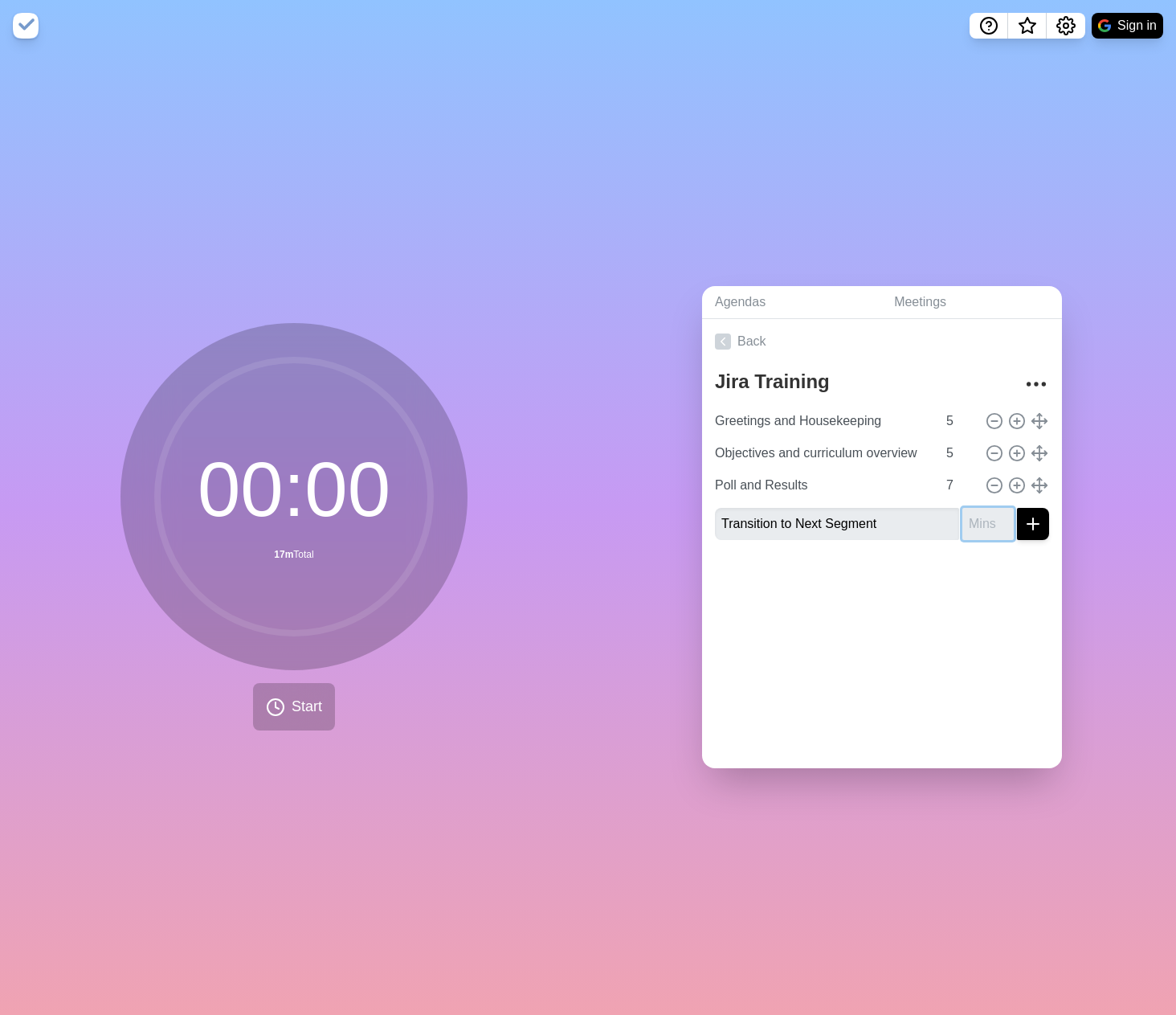
click at [963, 511] on input "number" at bounding box center [988, 523] width 52 height 32
type input "2"
click at [769, 731] on div "Agendas Meetings Back Jira Training Greetings and Housekeeping 5 Objectives and…" at bounding box center [882, 533] width 588 height 963
click at [940, 414] on input "5" at bounding box center [960, 421] width 39 height 32
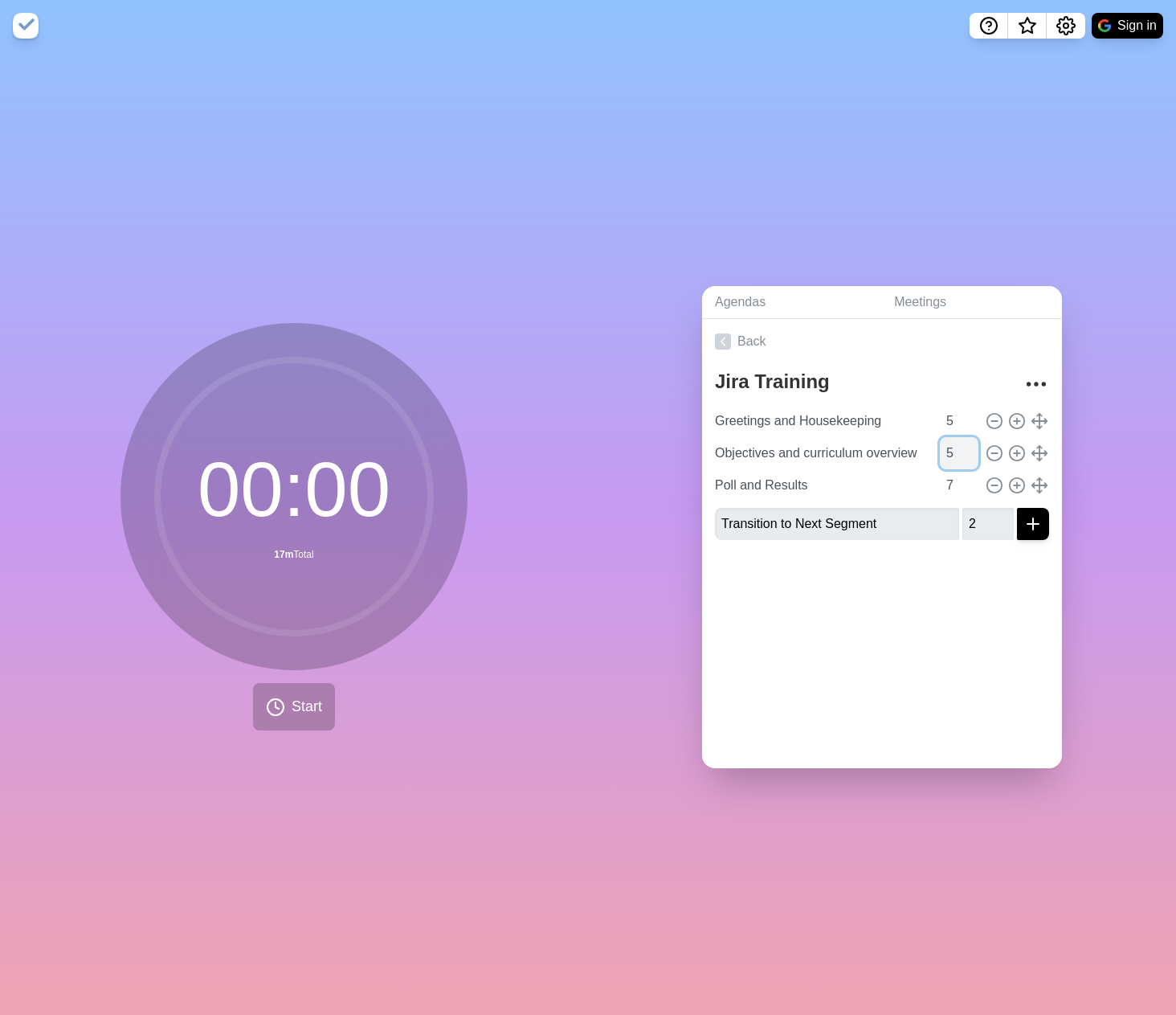
click at [940, 440] on input "5" at bounding box center [960, 453] width 39 height 32
drag, startPoint x: 936, startPoint y: 451, endPoint x: 925, endPoint y: 450, distance: 11.0
click at [940, 450] on input "5" at bounding box center [960, 453] width 39 height 32
type input "6"
click at [842, 611] on div "Back Jira Training Greetings and Housekeeping 5 Objectives and curriculum overv…" at bounding box center [882, 544] width 360 height 449
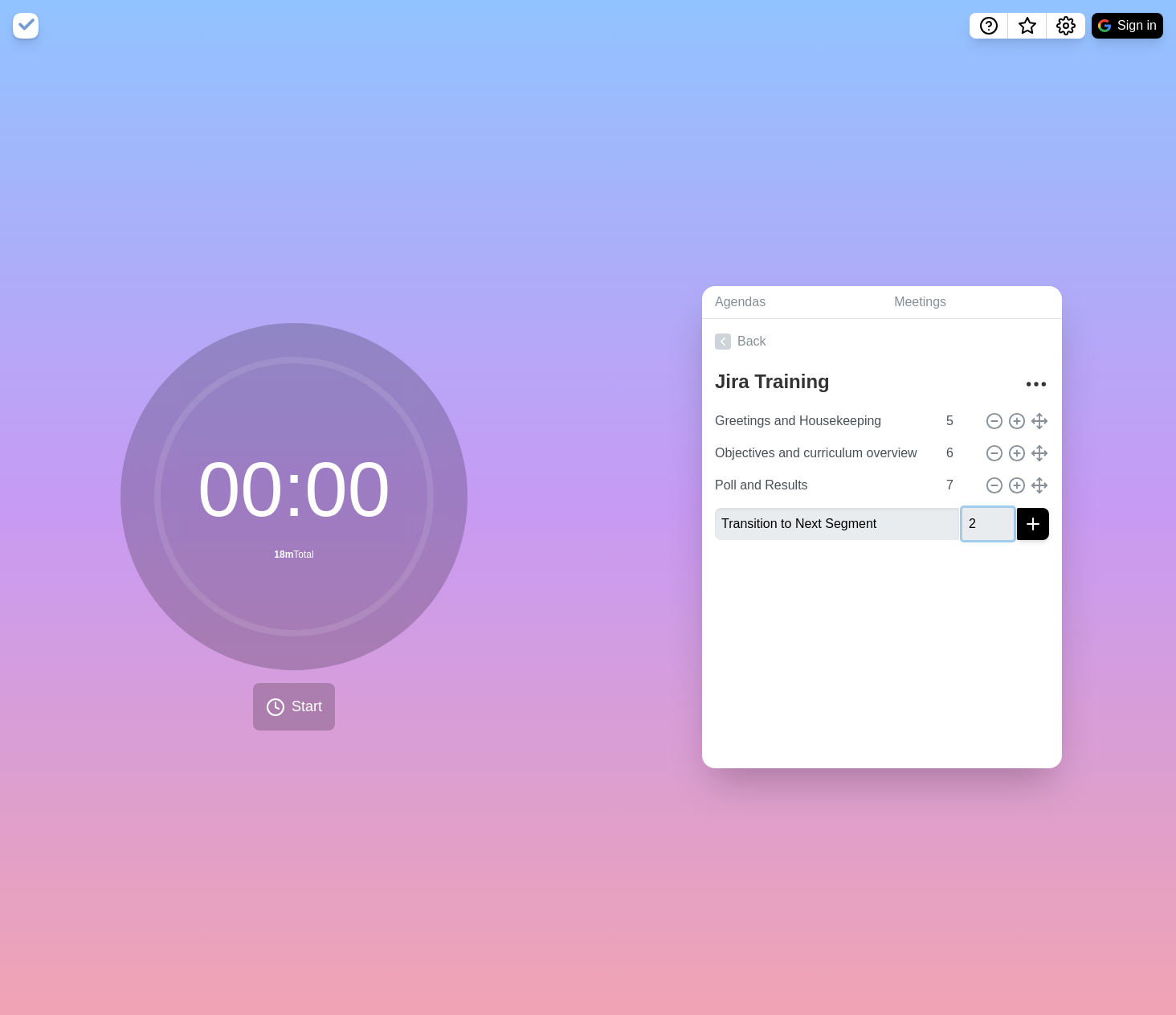
click at [962, 522] on input "2" at bounding box center [988, 523] width 52 height 32
click at [1017, 508] on button "submit" at bounding box center [1033, 523] width 32 height 32
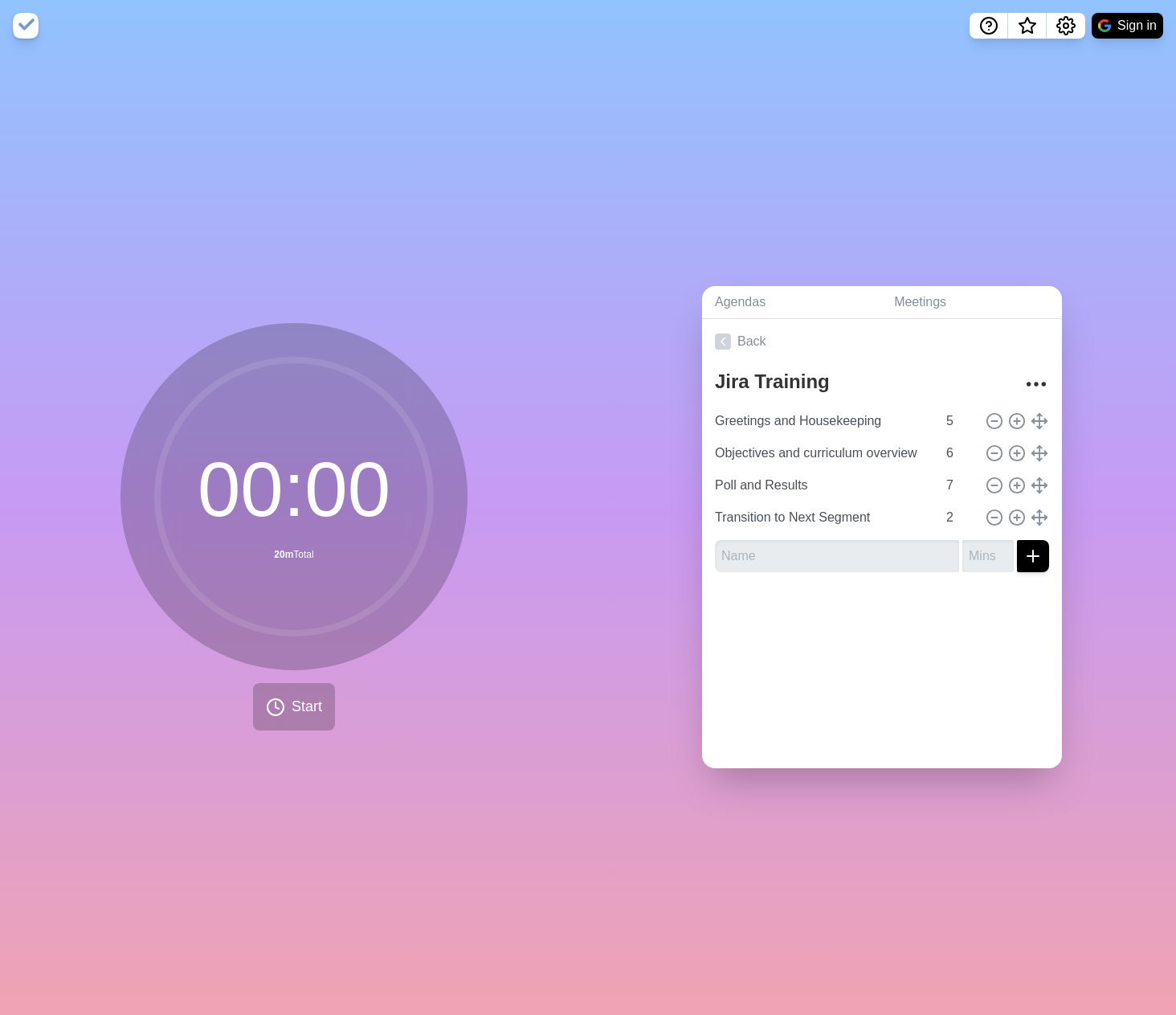
click at [828, 643] on div "Back Jira Training Greetings and Housekeeping 5 Objectives and curriculum overv…" at bounding box center [882, 544] width 360 height 449
click at [788, 423] on input "Greetings and Housekeeping" at bounding box center [823, 421] width 228 height 32
click at [809, 684] on div "Back Jira Training Greetings and Housekeeping 5 Objectives and curriculum overv…" at bounding box center [882, 544] width 360 height 449
click at [292, 699] on span "Start" at bounding box center [307, 706] width 31 height 21
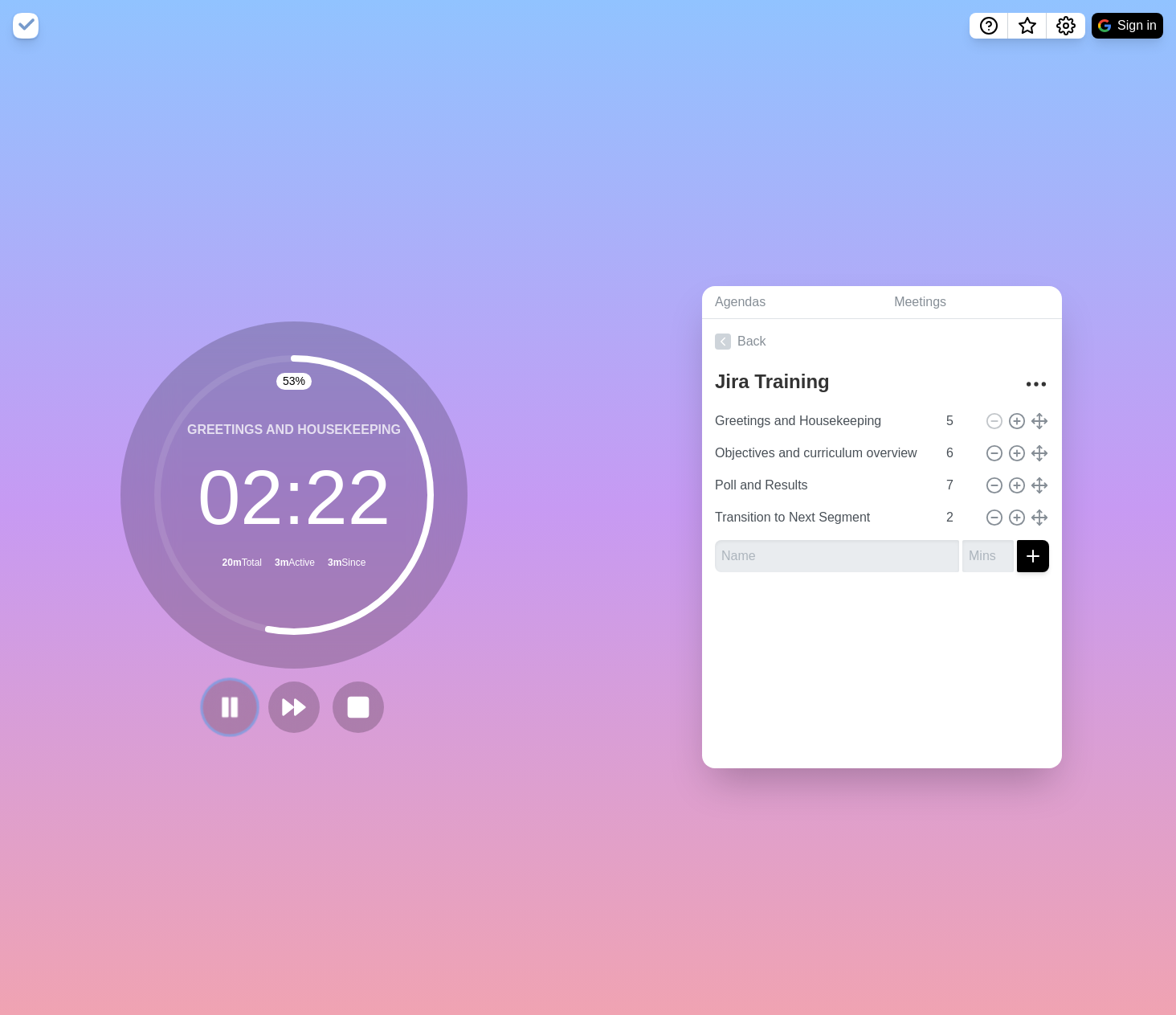
click at [216, 707] on icon at bounding box center [230, 707] width 28 height 28
click at [335, 703] on button at bounding box center [358, 706] width 54 height 54
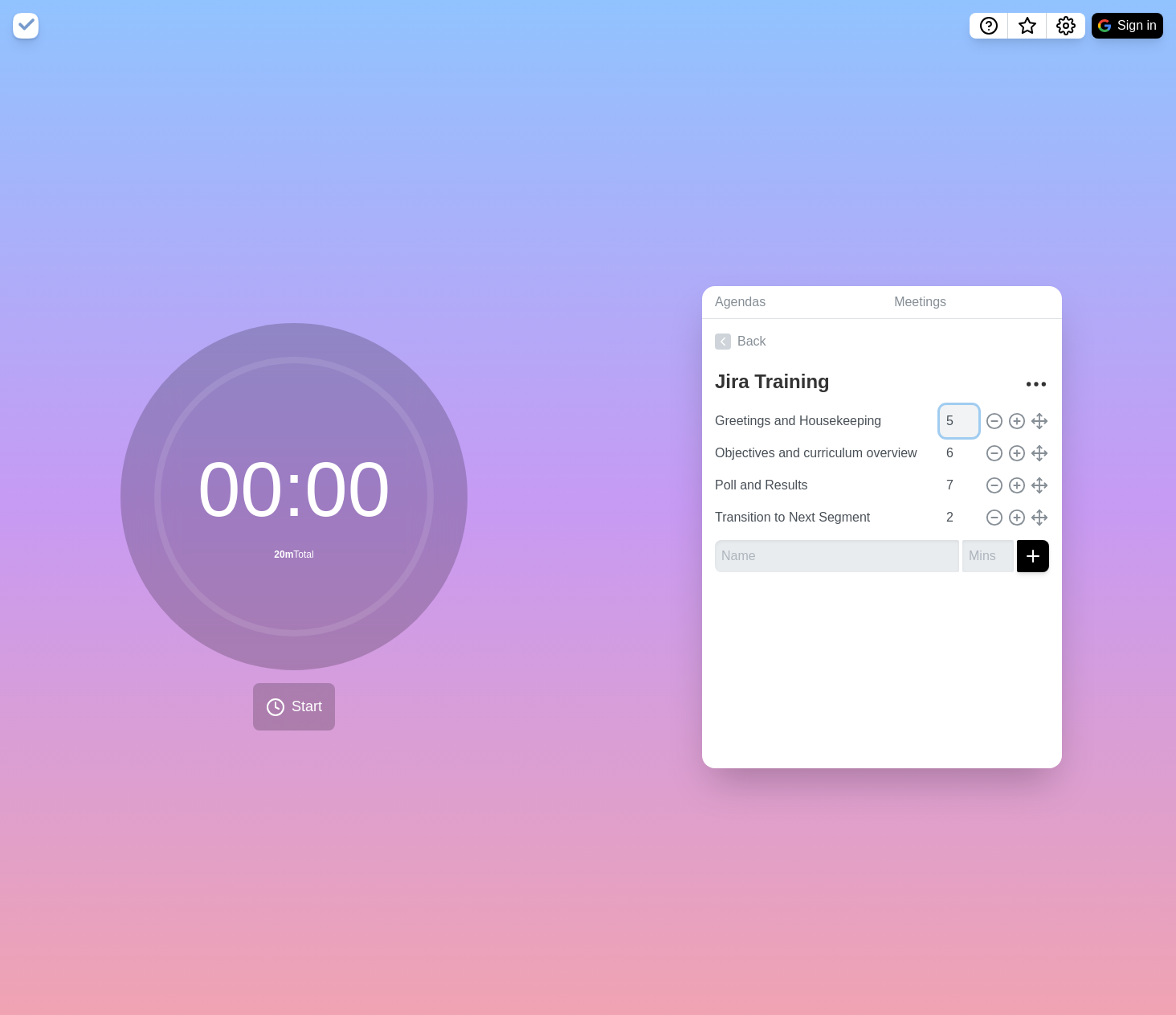
click at [940, 414] on input "5" at bounding box center [960, 421] width 39 height 32
type input "3"
click at [839, 449] on input "Objectives and curriculum overview" at bounding box center [823, 453] width 228 height 32
click at [943, 479] on input "7" at bounding box center [960, 485] width 39 height 32
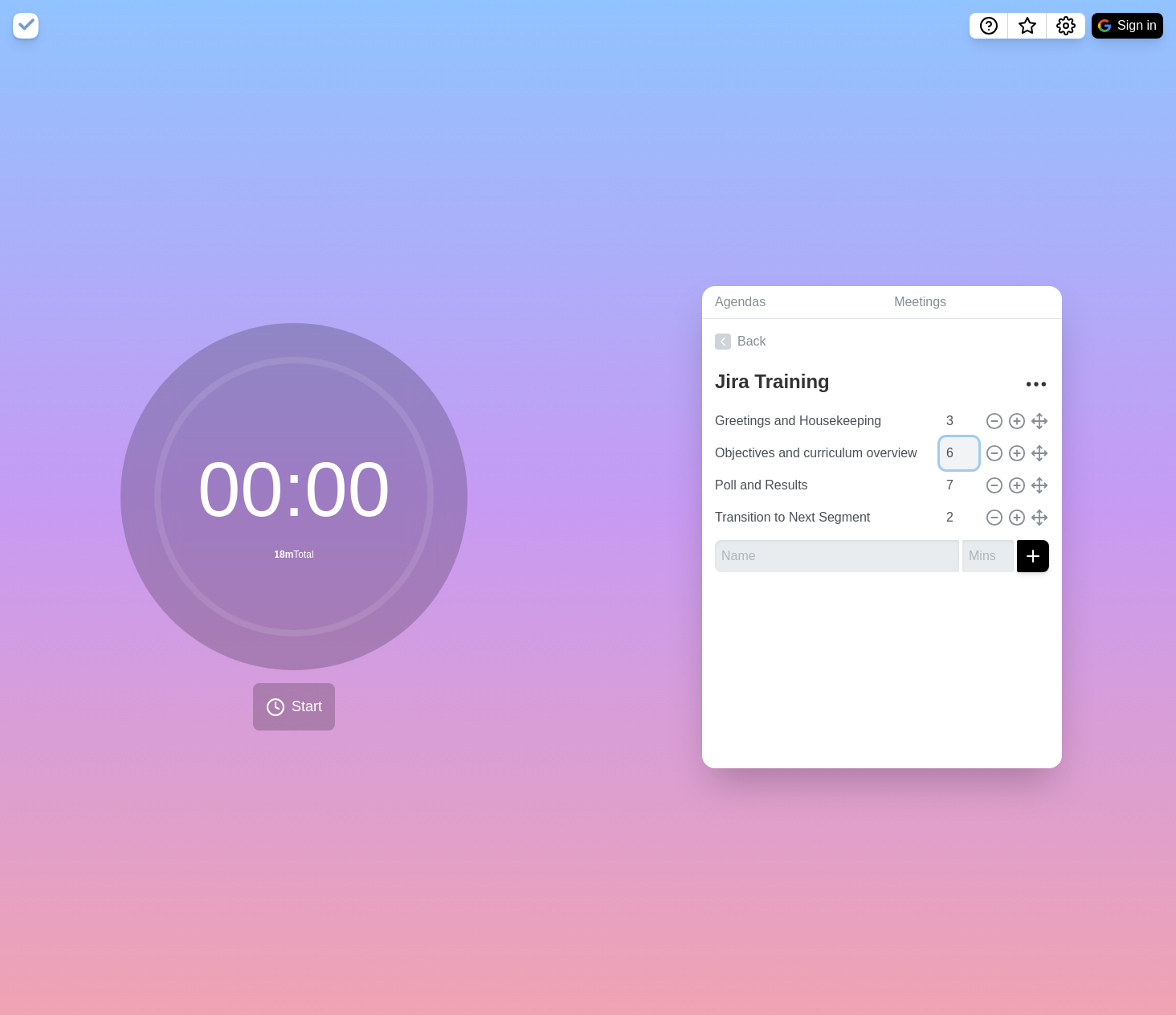
click at [940, 448] on input "6" at bounding box center [960, 453] width 39 height 32
click at [888, 471] on input "Poll and Results" at bounding box center [823, 485] width 228 height 32
click at [940, 451] on input "67" at bounding box center [960, 453] width 39 height 32
type input "7"
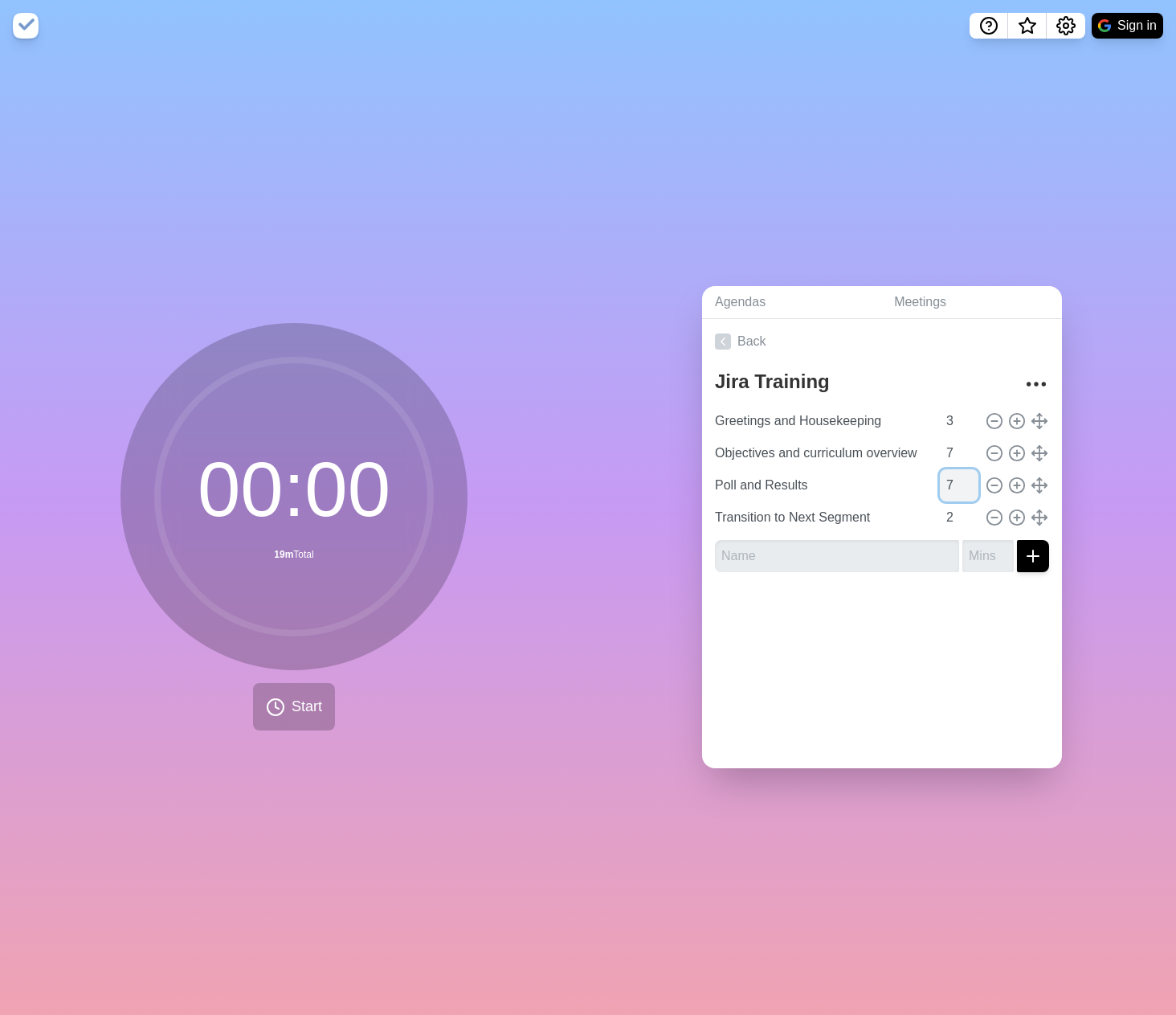
click at [940, 476] on input "7" at bounding box center [960, 485] width 39 height 32
click at [940, 481] on input "7" at bounding box center [960, 485] width 39 height 32
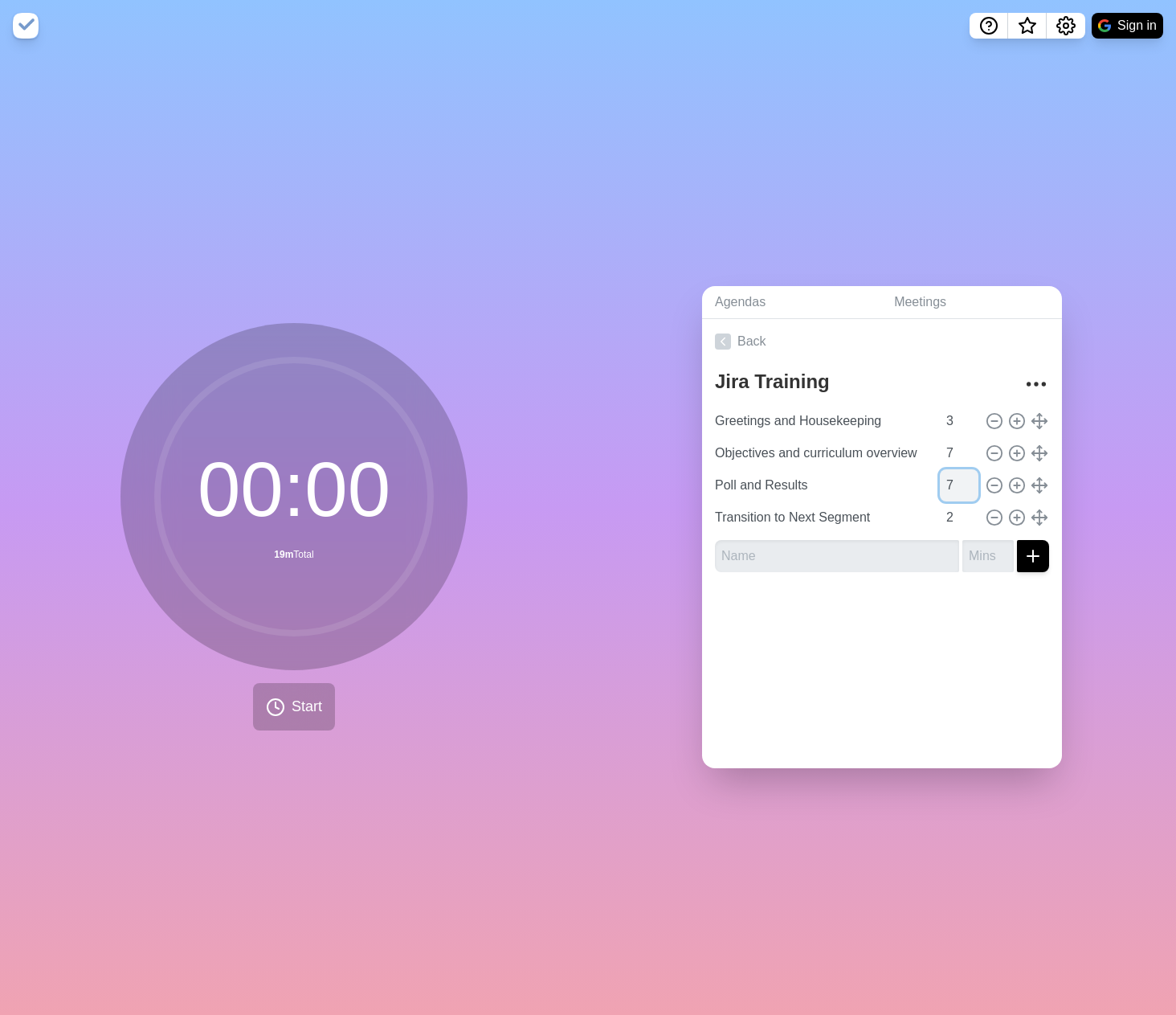
click at [940, 485] on input "7" at bounding box center [960, 485] width 39 height 32
type input "8"
click at [851, 492] on input "Poll and Results" at bounding box center [823, 485] width 228 height 32
click at [812, 414] on input "Greetings and Housekeeping" at bounding box center [823, 421] width 228 height 32
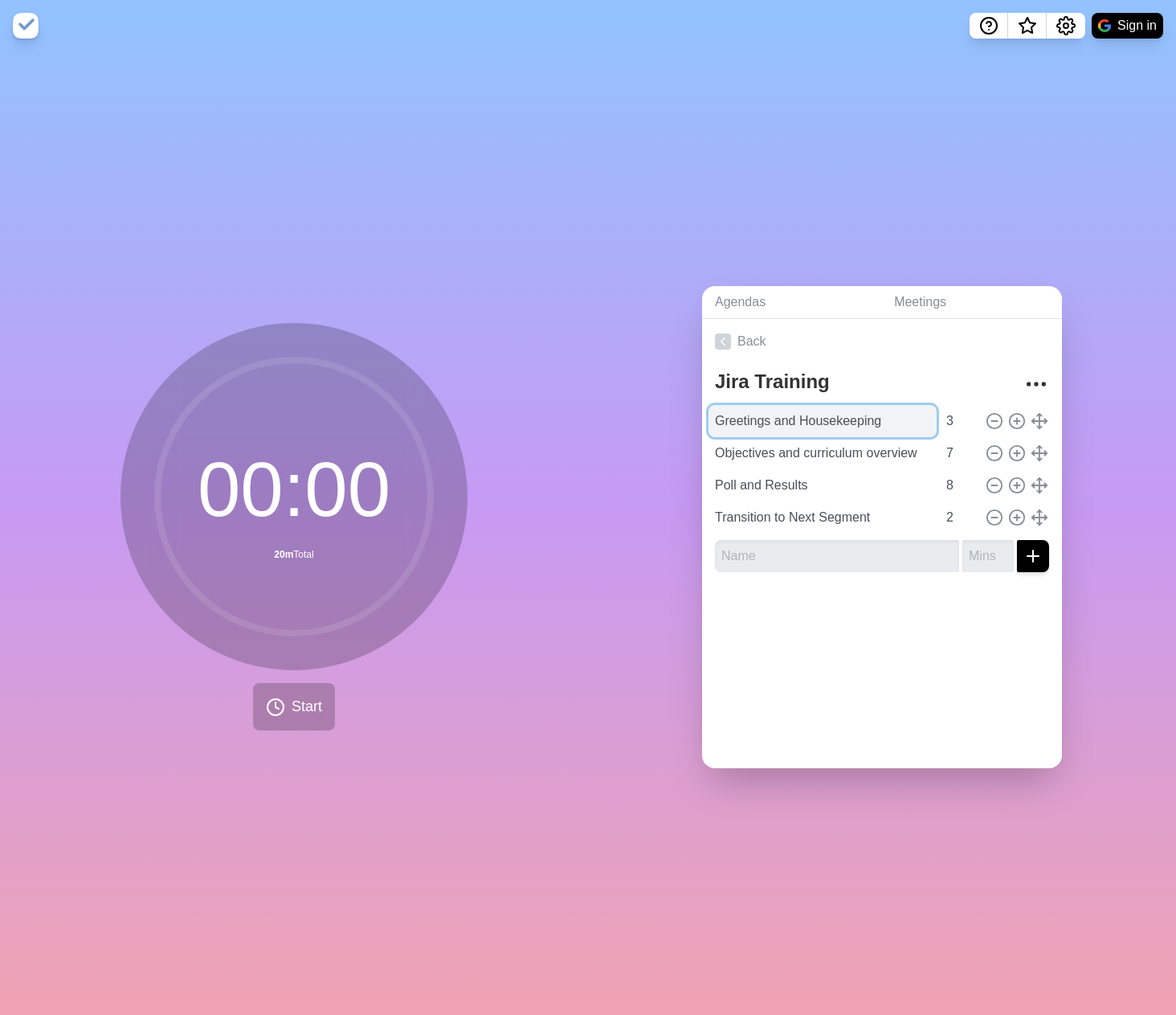
click at [812, 414] on input "Greetings and Housekeeping" at bounding box center [823, 421] width 228 height 32
type input "Greetings and About Me"
click at [805, 664] on div "Back Jira Training Greetings and About Me 3 Objectives and curriculum overview …" at bounding box center [882, 544] width 360 height 449
click at [875, 696] on div "Back Jira Training Greetings and About Me 3 Objectives and curriculum overview …" at bounding box center [882, 544] width 360 height 449
drag, startPoint x: 883, startPoint y: 647, endPoint x: 863, endPoint y: 652, distance: 20.6
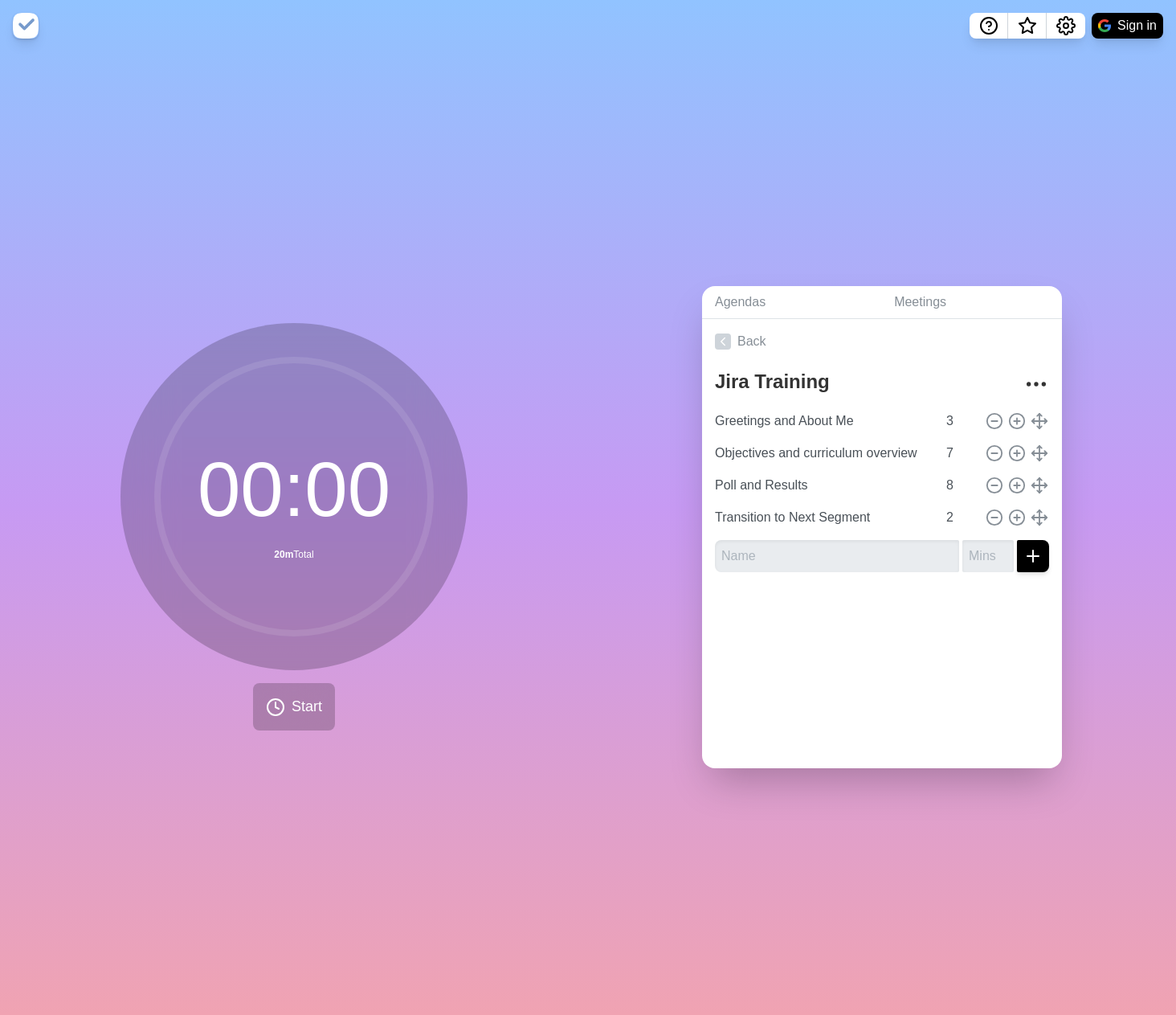
click at [882, 647] on div "Back Jira Training Greetings and About Me 3 Objectives and curriculum overview …" at bounding box center [882, 544] width 360 height 449
click at [274, 697] on icon at bounding box center [276, 706] width 19 height 19
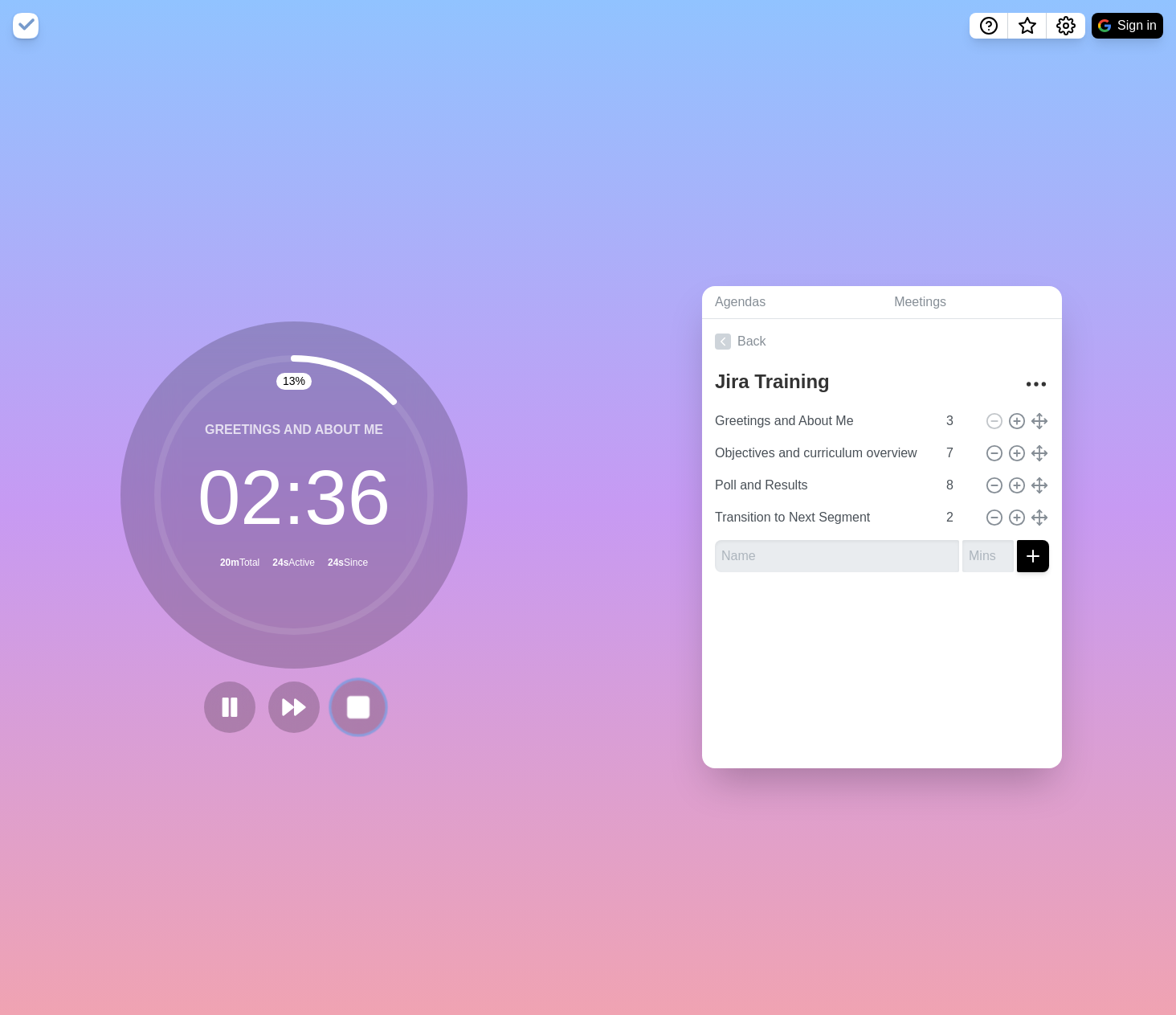
click at [364, 712] on icon at bounding box center [359, 707] width 28 height 28
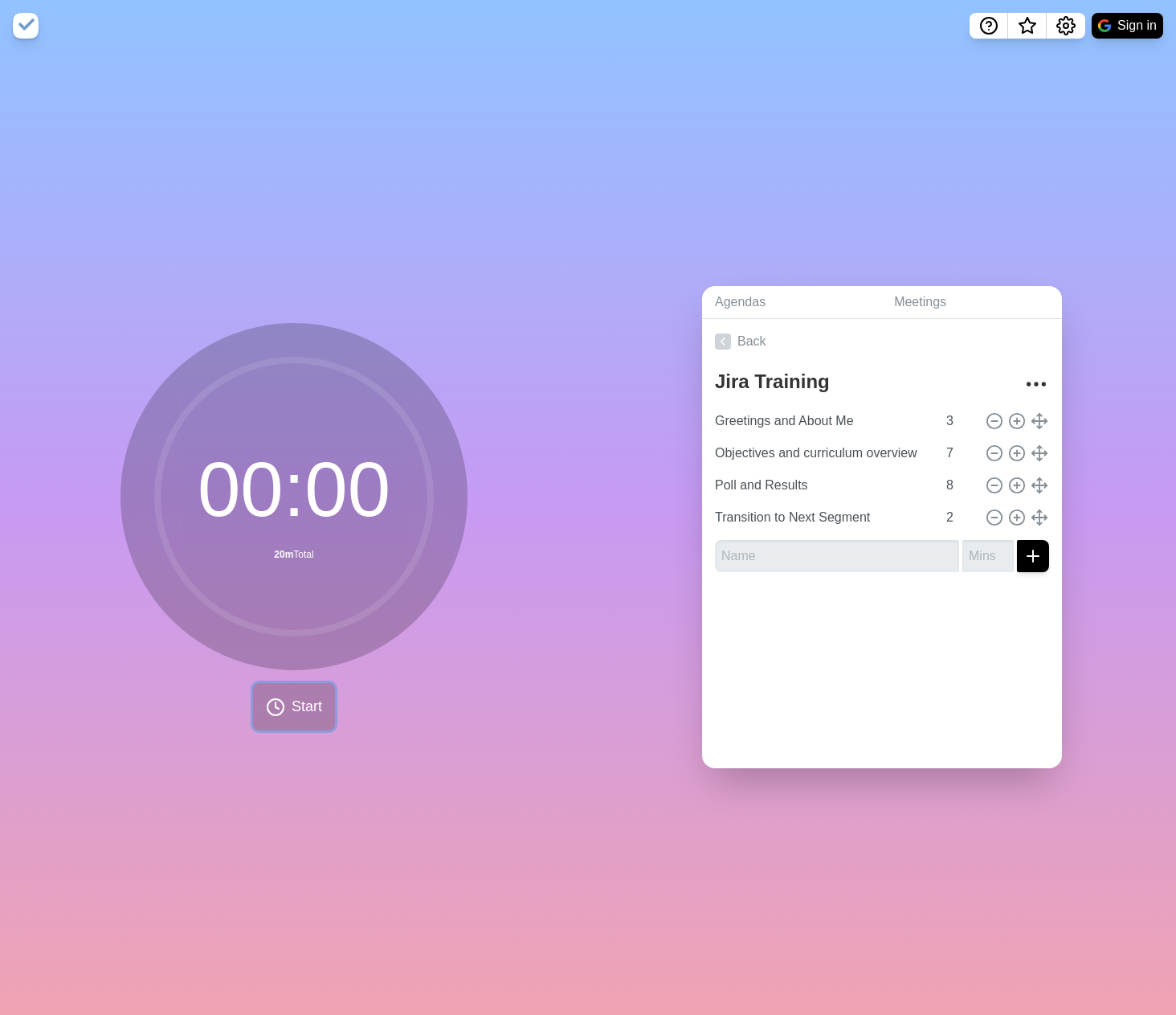
click at [296, 700] on span "Start" at bounding box center [307, 706] width 31 height 21
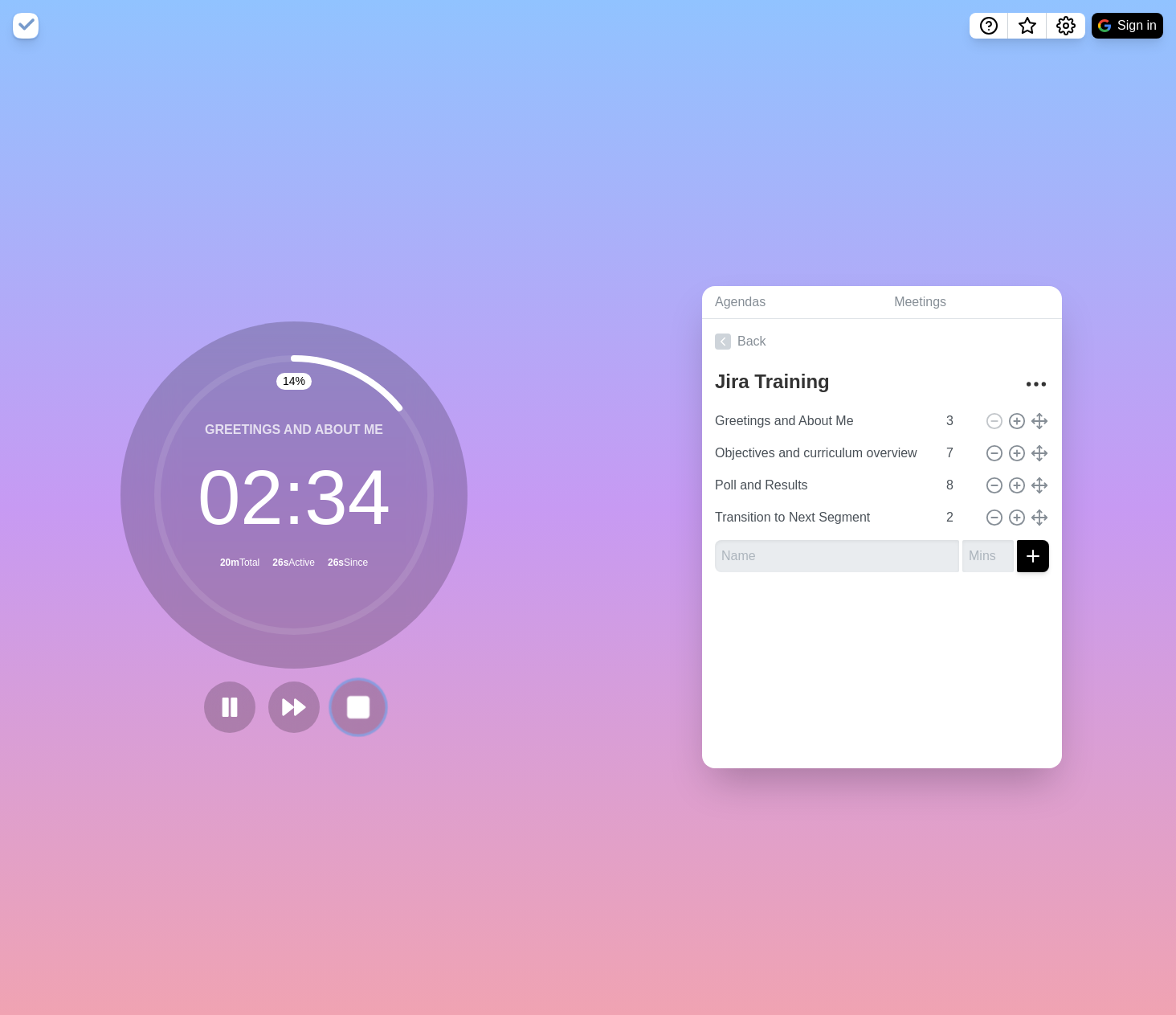
click at [372, 715] on button at bounding box center [358, 706] width 54 height 54
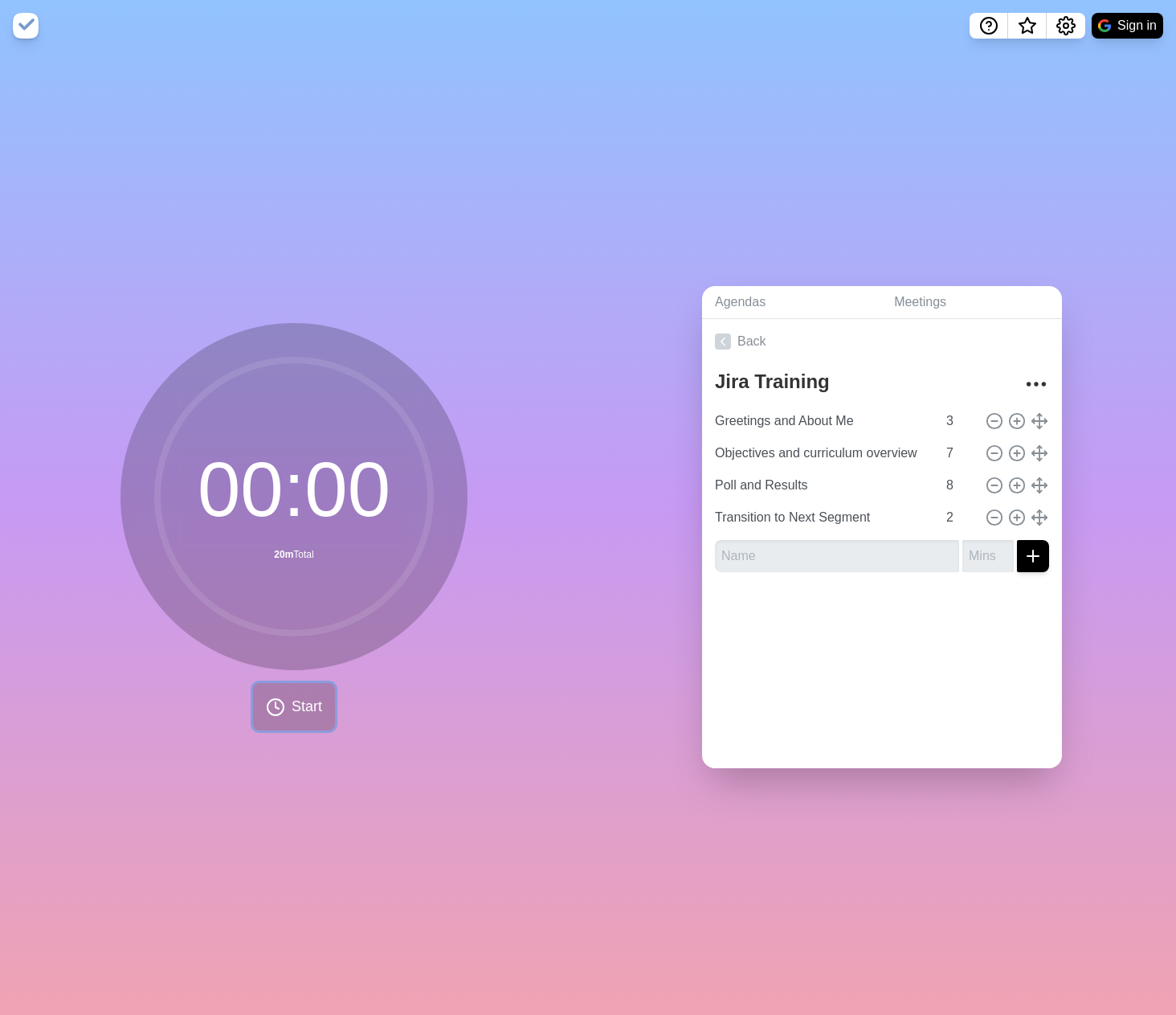
click at [292, 704] on span "Start" at bounding box center [307, 706] width 31 height 21
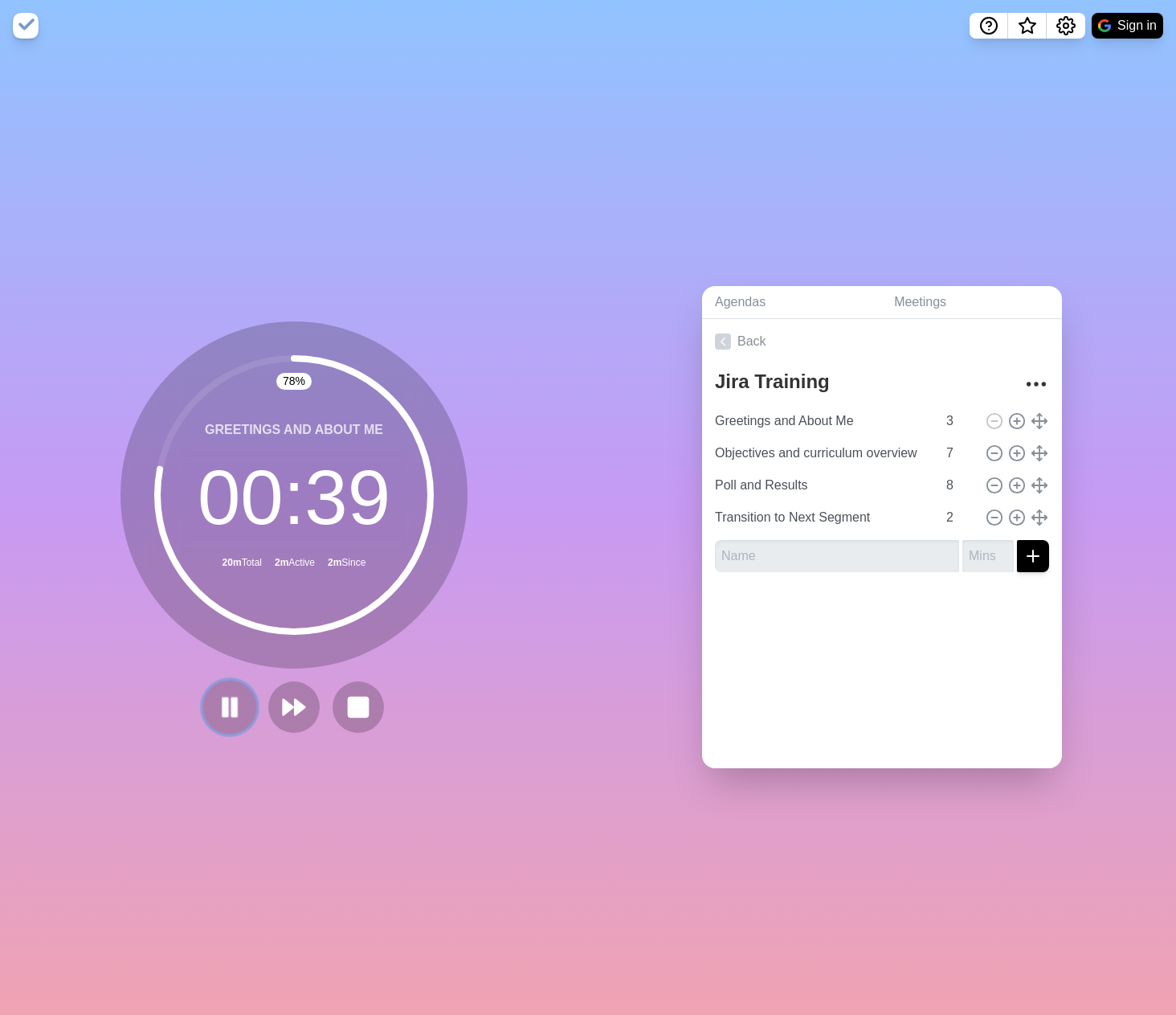
click at [232, 711] on icon at bounding box center [230, 707] width 28 height 28
